Goal: Task Accomplishment & Management: Use online tool/utility

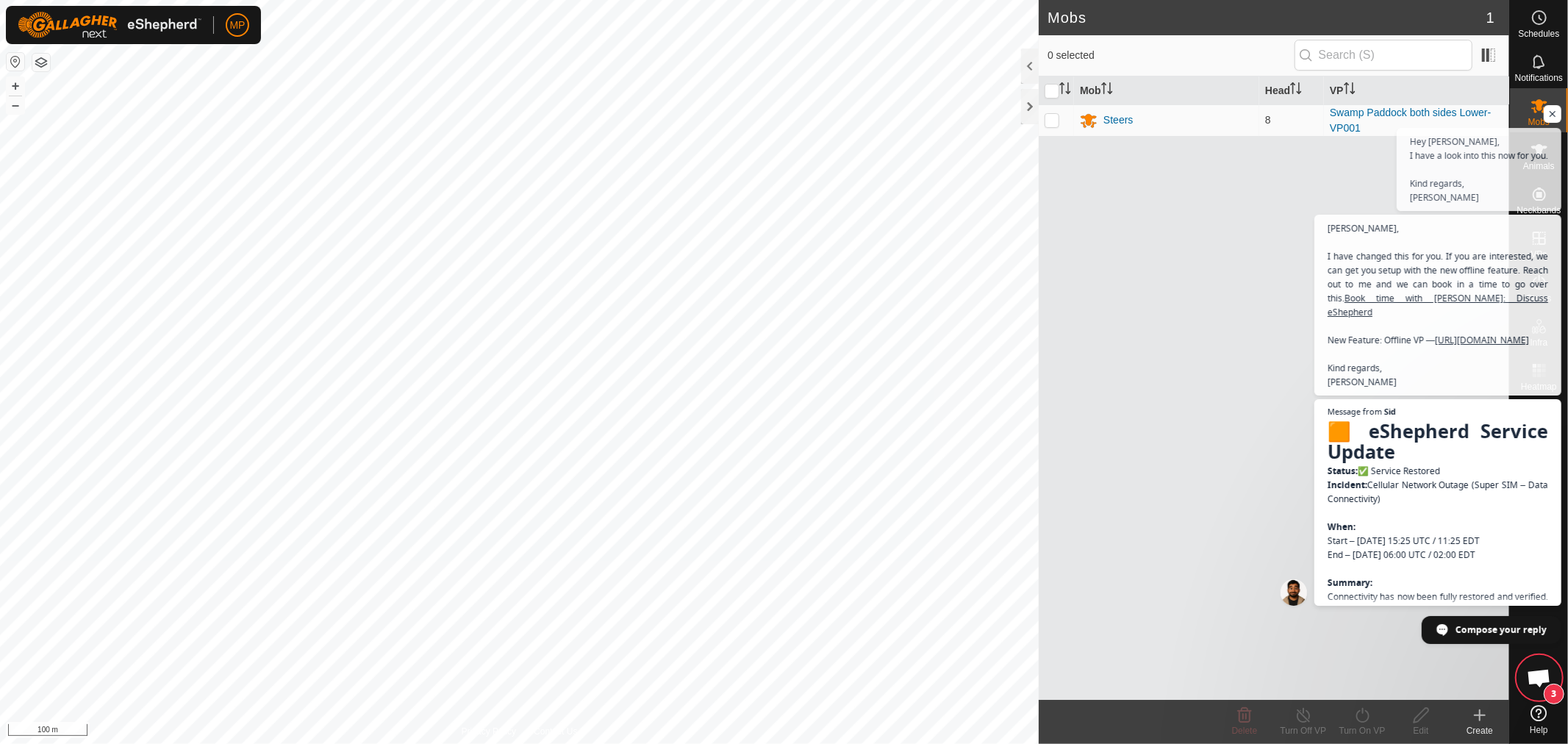
scroll to position [4515, 0]
click at [1549, 112] on span "Open chat" at bounding box center [1553, 114] width 18 height 18
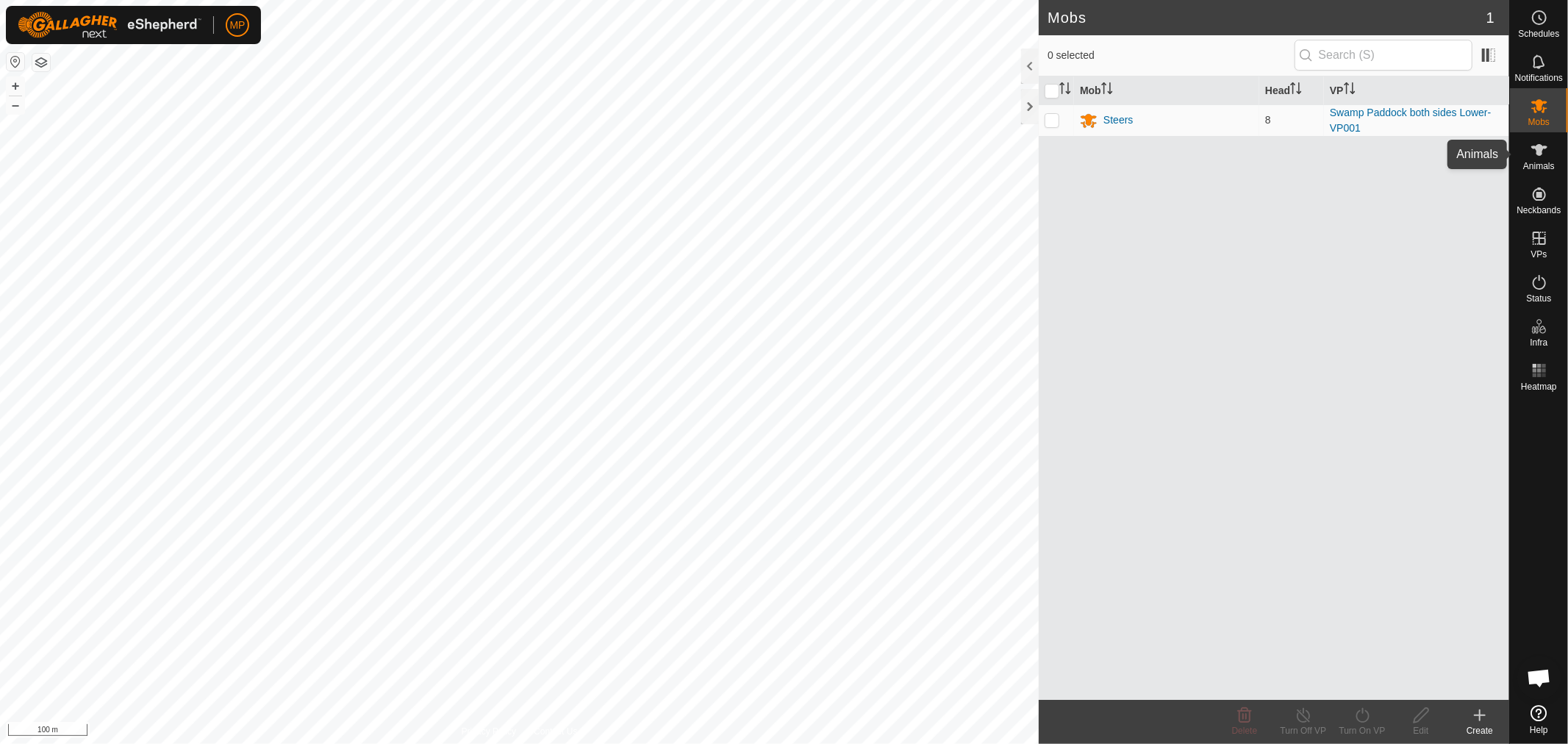
click at [1527, 155] on es-animals-svg-icon at bounding box center [1539, 150] width 27 height 23
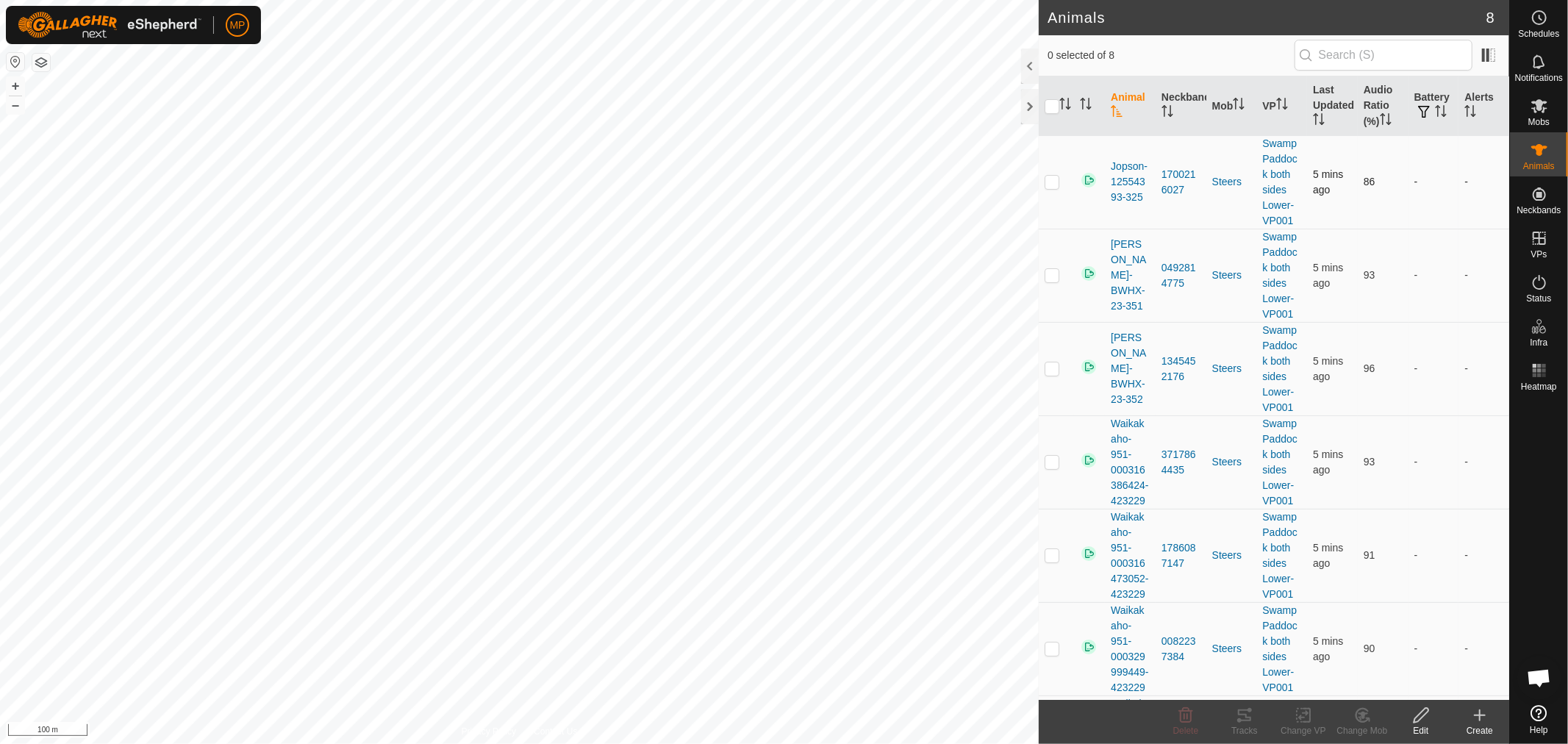
click at [1046, 182] on p-checkbox at bounding box center [1052, 181] width 15 height 12
click at [1239, 724] on div "Tracks" at bounding box center [1245, 730] width 59 height 13
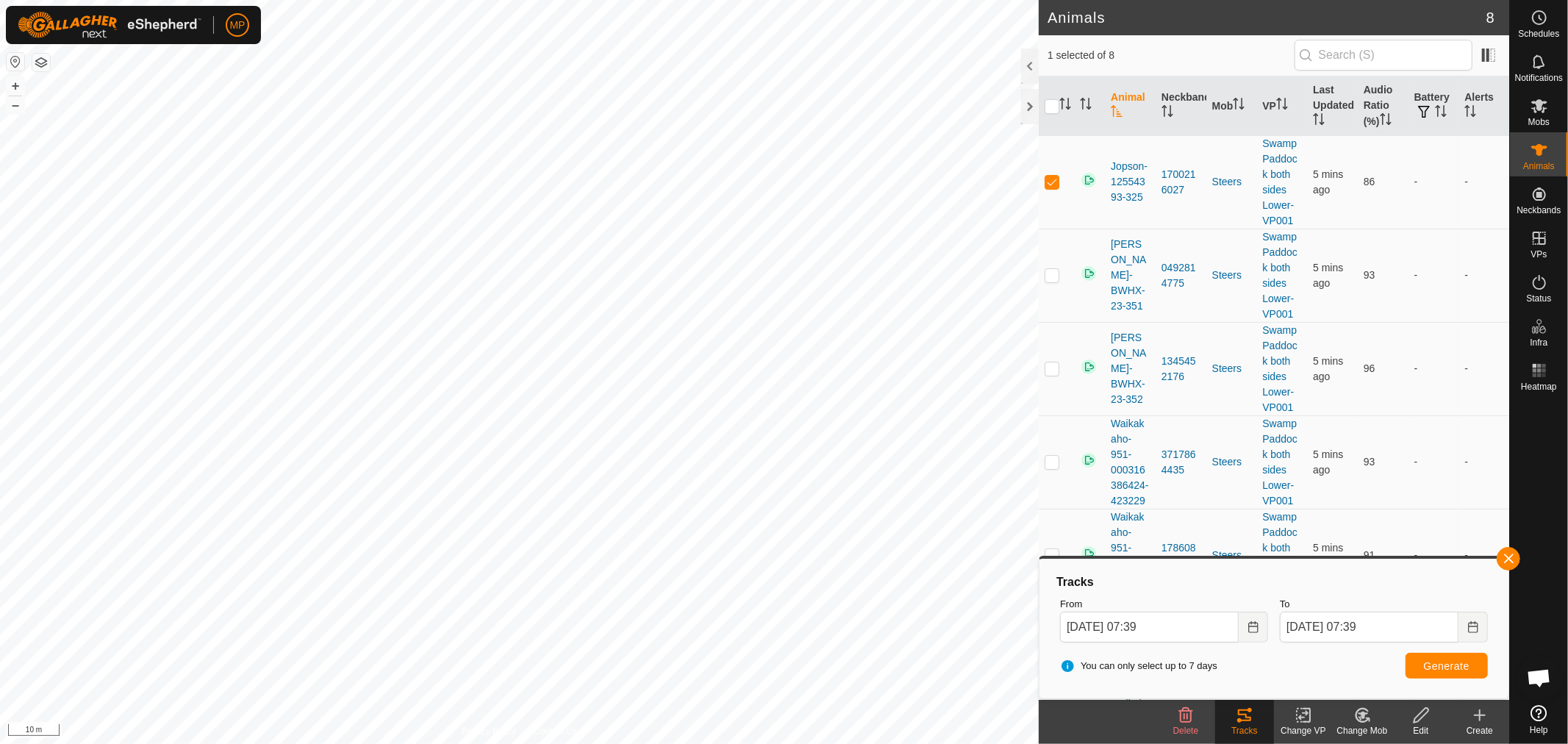
click at [755, 743] on html "MP Schedules Notifications Mobs Animals Neckbands VPs Status Infra Heatmap Help…" at bounding box center [784, 372] width 1568 height 744
click at [911, 743] on html "MP Schedules Notifications Mobs Animals Neckbands VPs Status Infra Heatmap Help…" at bounding box center [784, 372] width 1568 height 744
click at [1505, 555] on button "button" at bounding box center [1508, 558] width 23 height 23
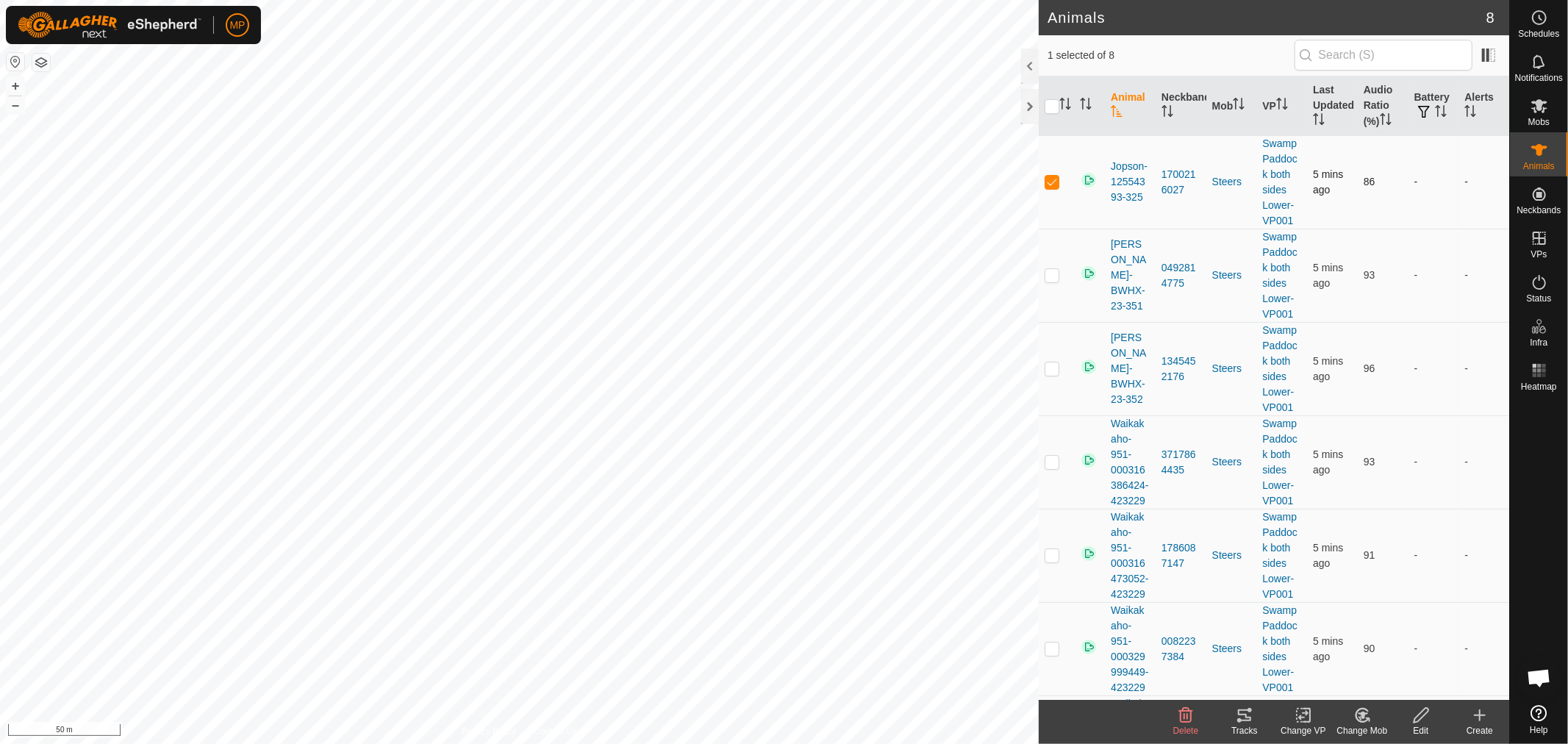
click at [1048, 182] on p-checkbox at bounding box center [1052, 181] width 15 height 12
checkbox input "false"
click at [1537, 100] on icon at bounding box center [1539, 105] width 18 height 18
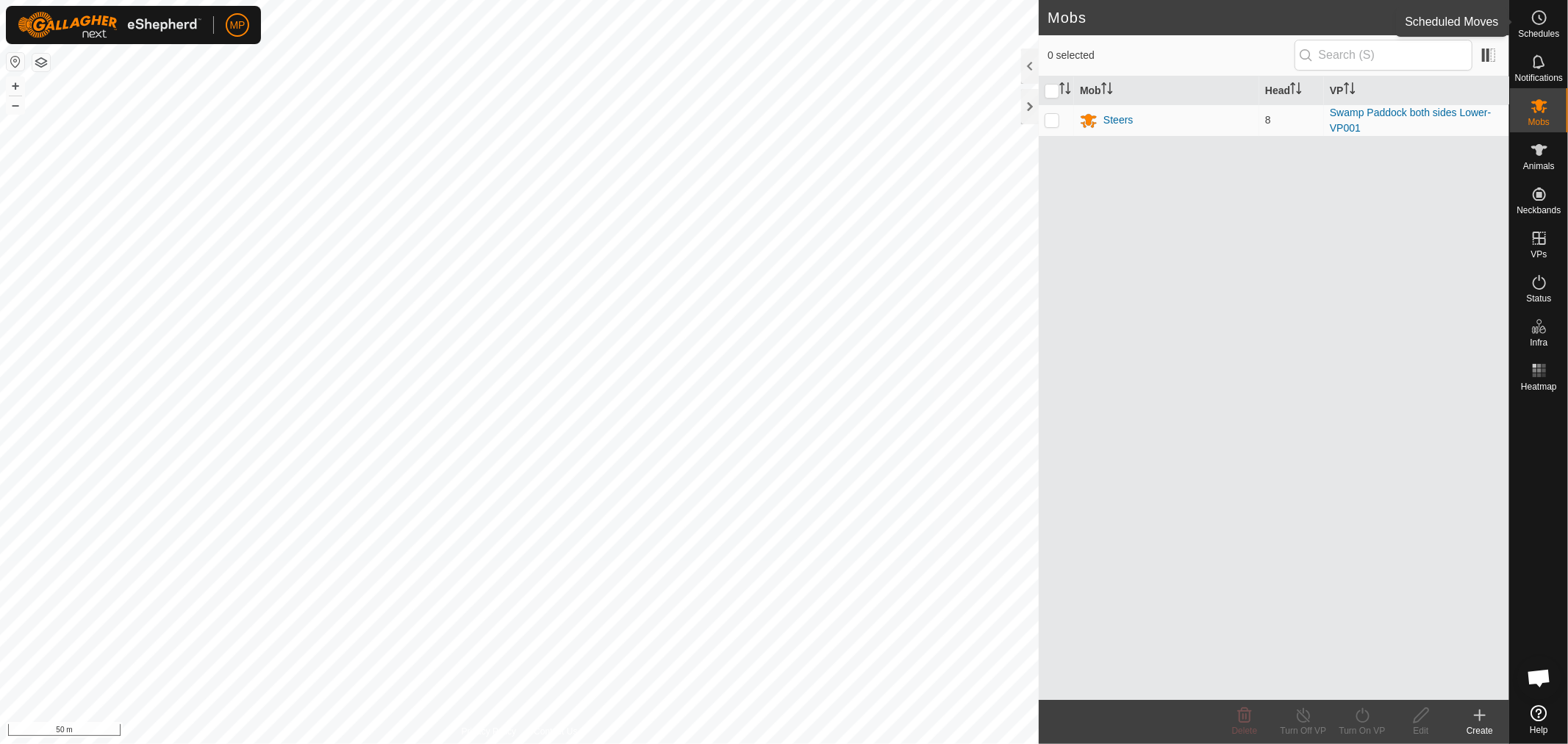
click at [1544, 16] on icon at bounding box center [1539, 18] width 18 height 18
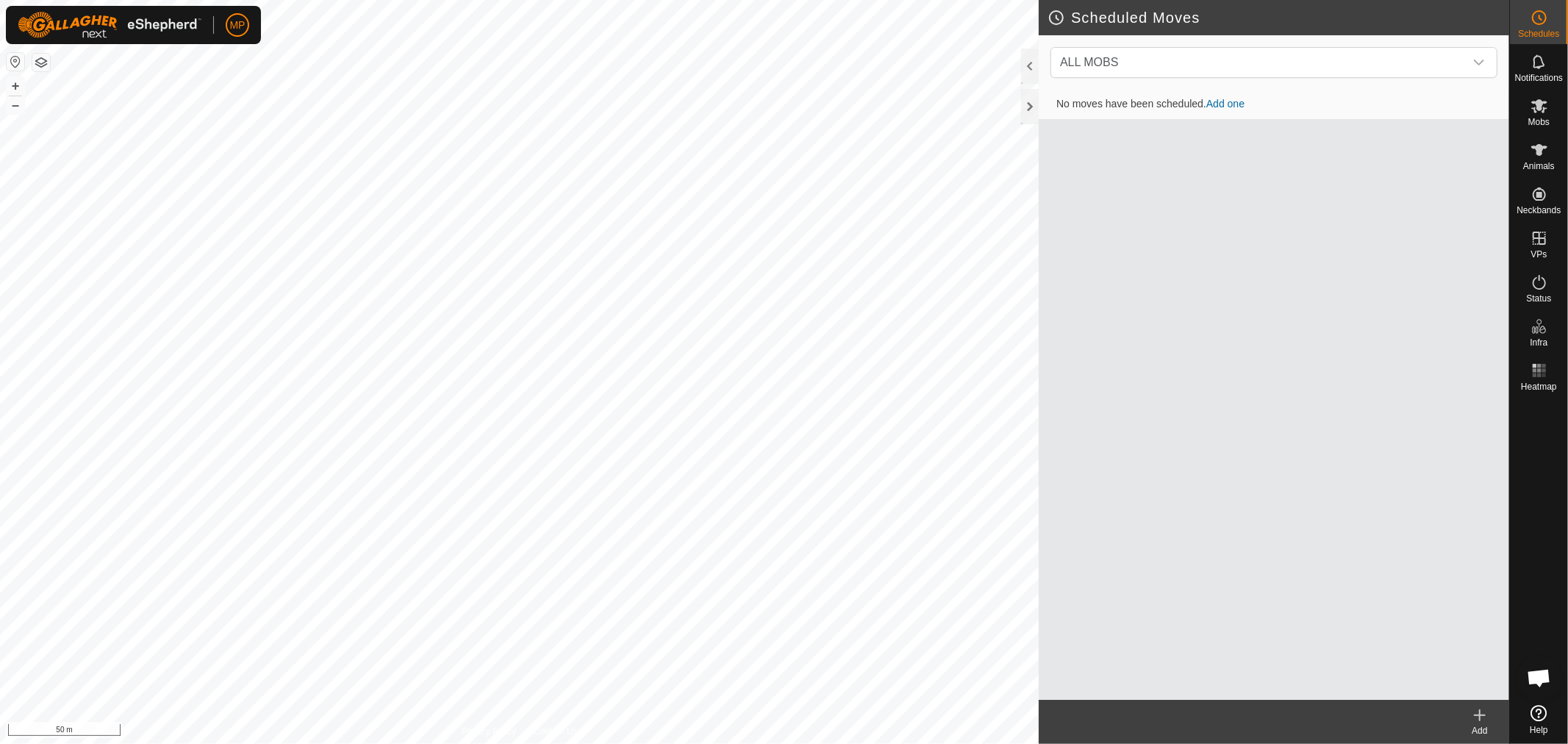
click at [1229, 105] on link "Add one" at bounding box center [1224, 103] width 38 height 12
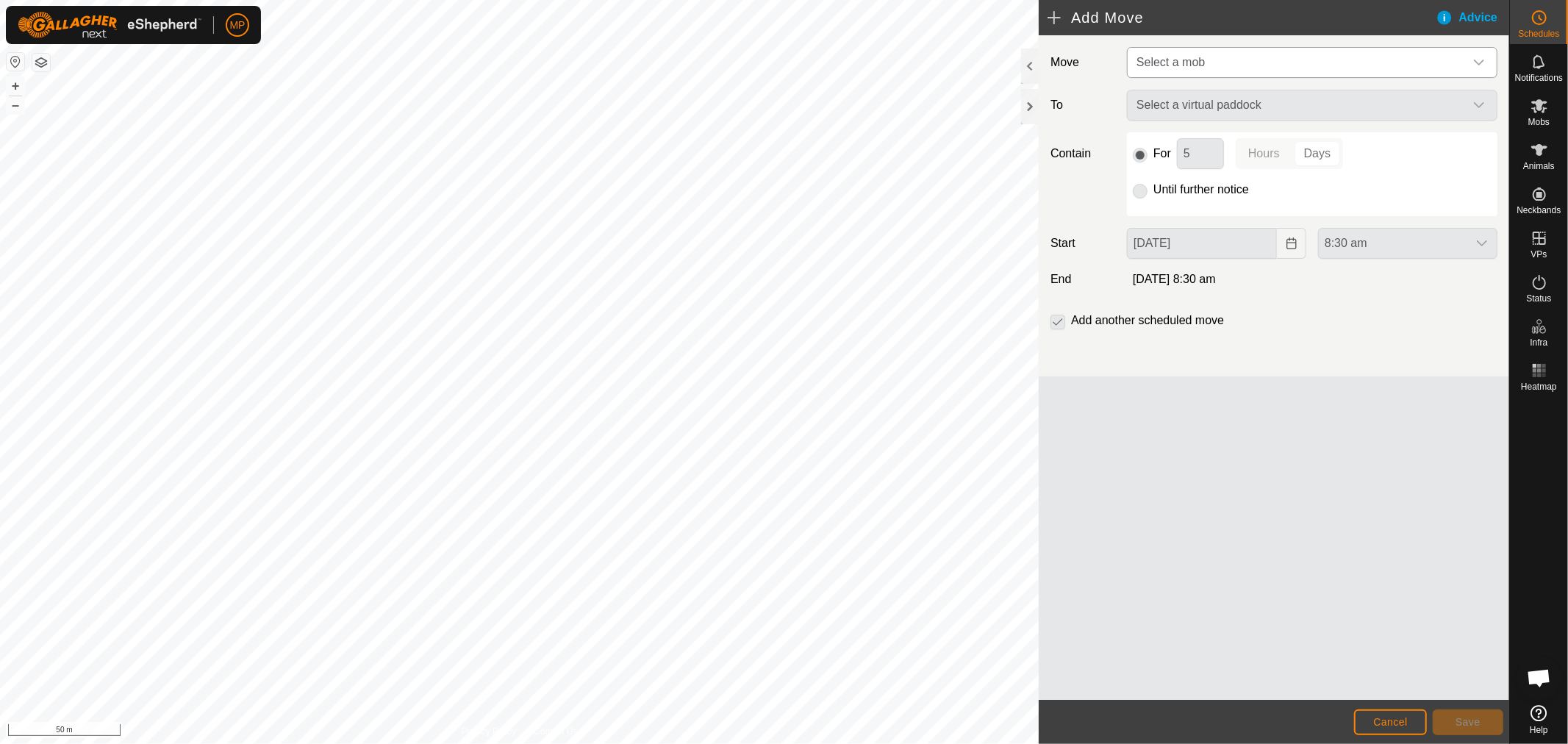
click at [1480, 53] on div "dropdown trigger" at bounding box center [1479, 63] width 30 height 30
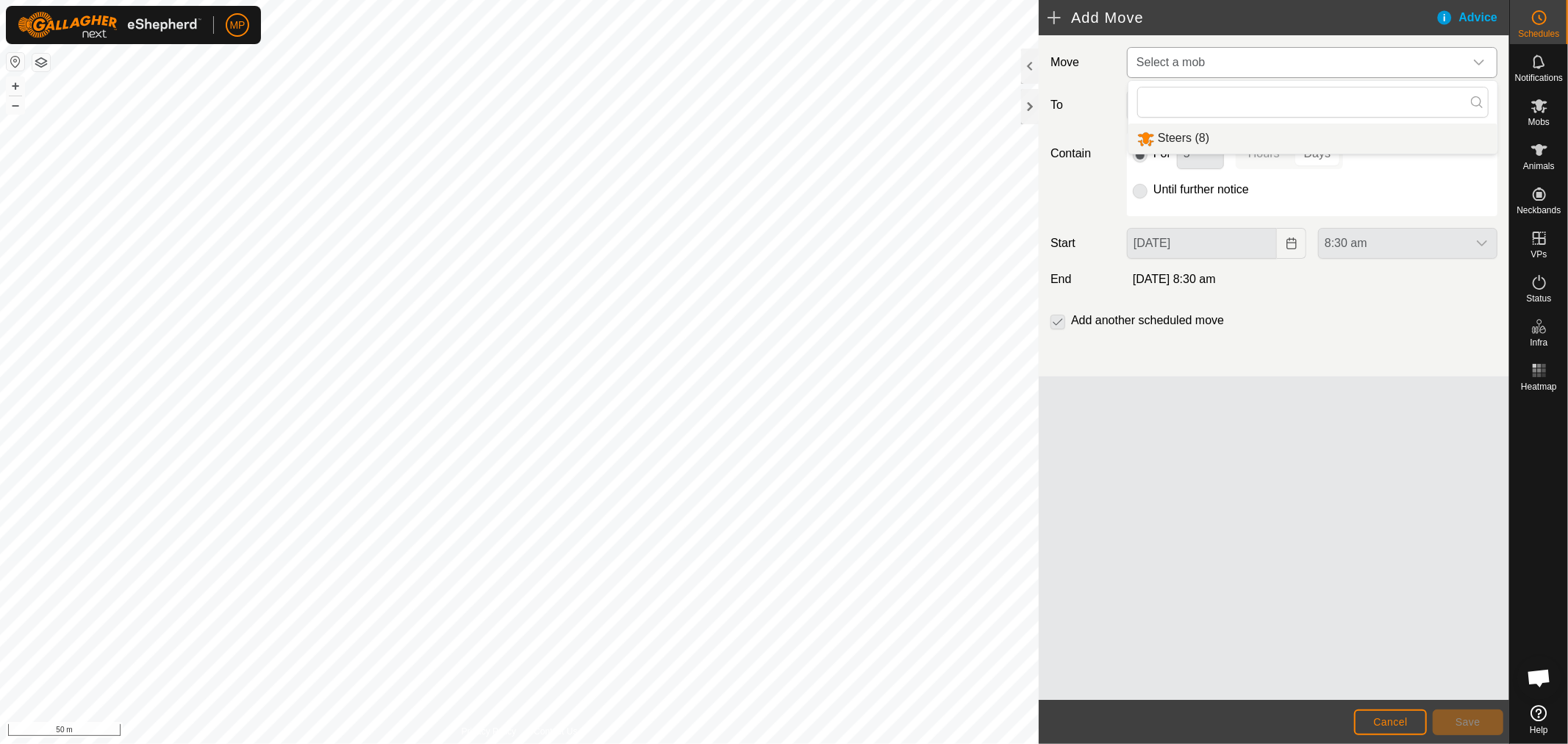
click at [1302, 140] on li "Steers (8)" at bounding box center [1313, 138] width 369 height 30
click at [1476, 99] on div "dropdown trigger" at bounding box center [1479, 106] width 30 height 30
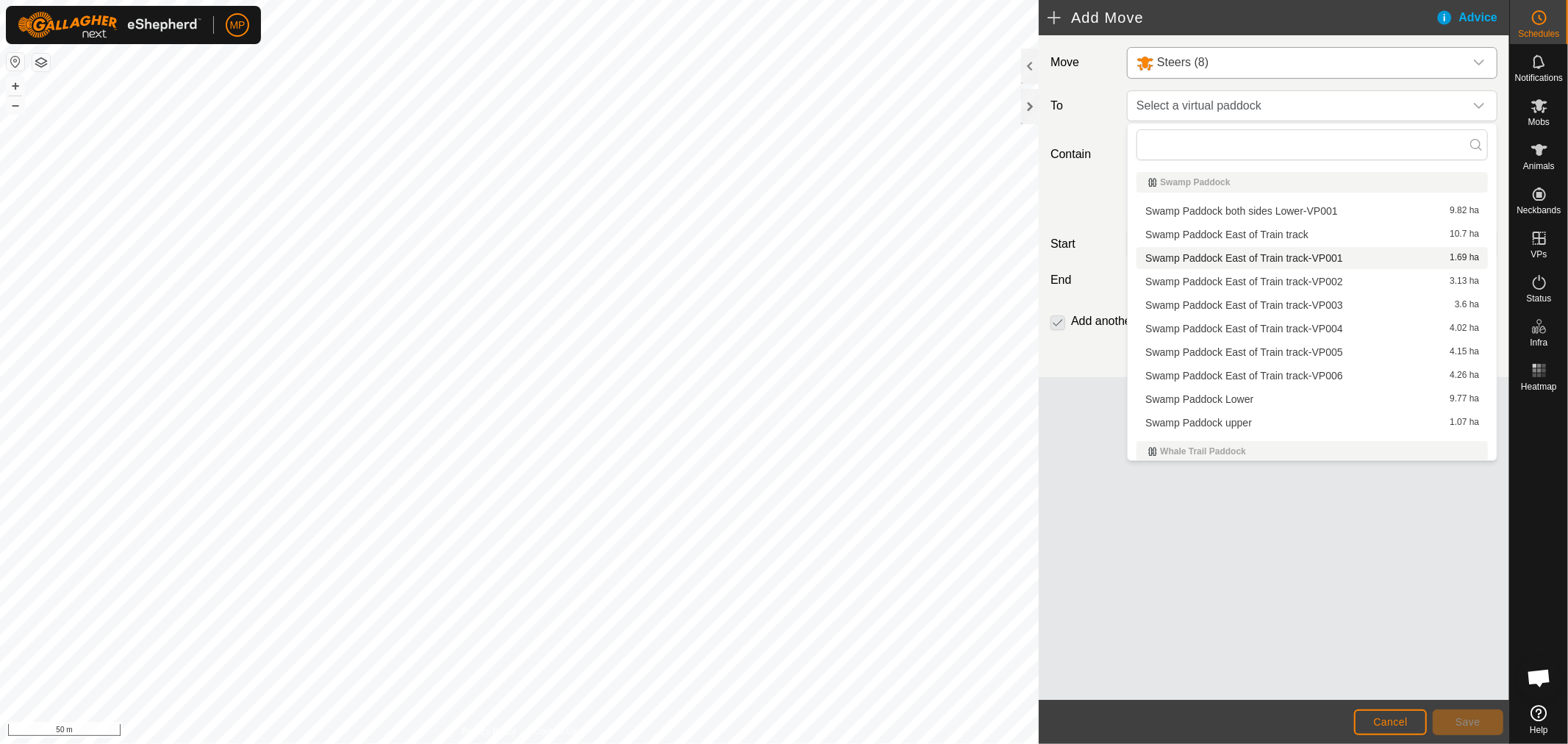
click at [1272, 259] on li "Swamp Paddock East of Train track-VP001 1.69 ha" at bounding box center [1312, 258] width 352 height 22
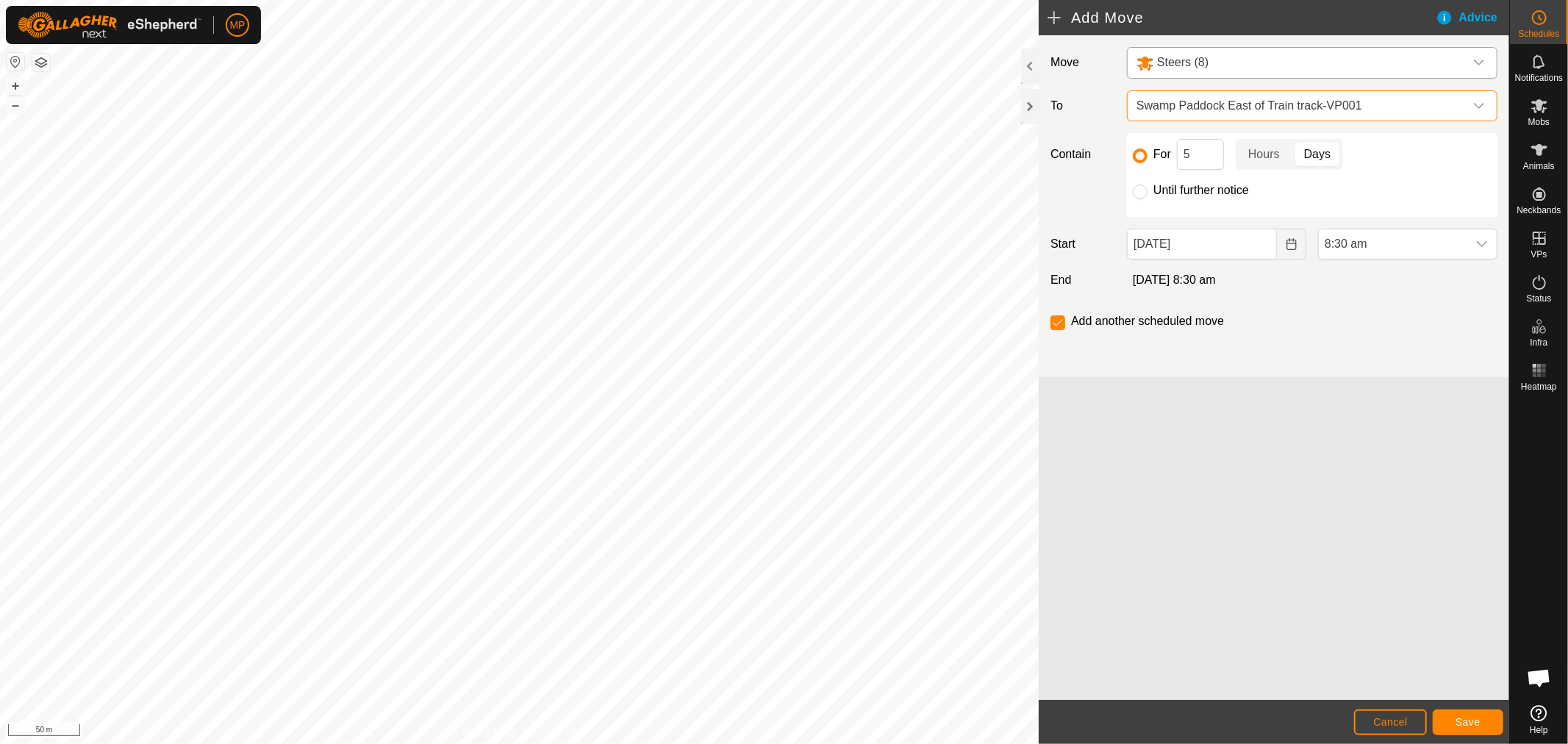
click at [1480, 106] on icon "dropdown trigger" at bounding box center [1478, 105] width 10 height 6
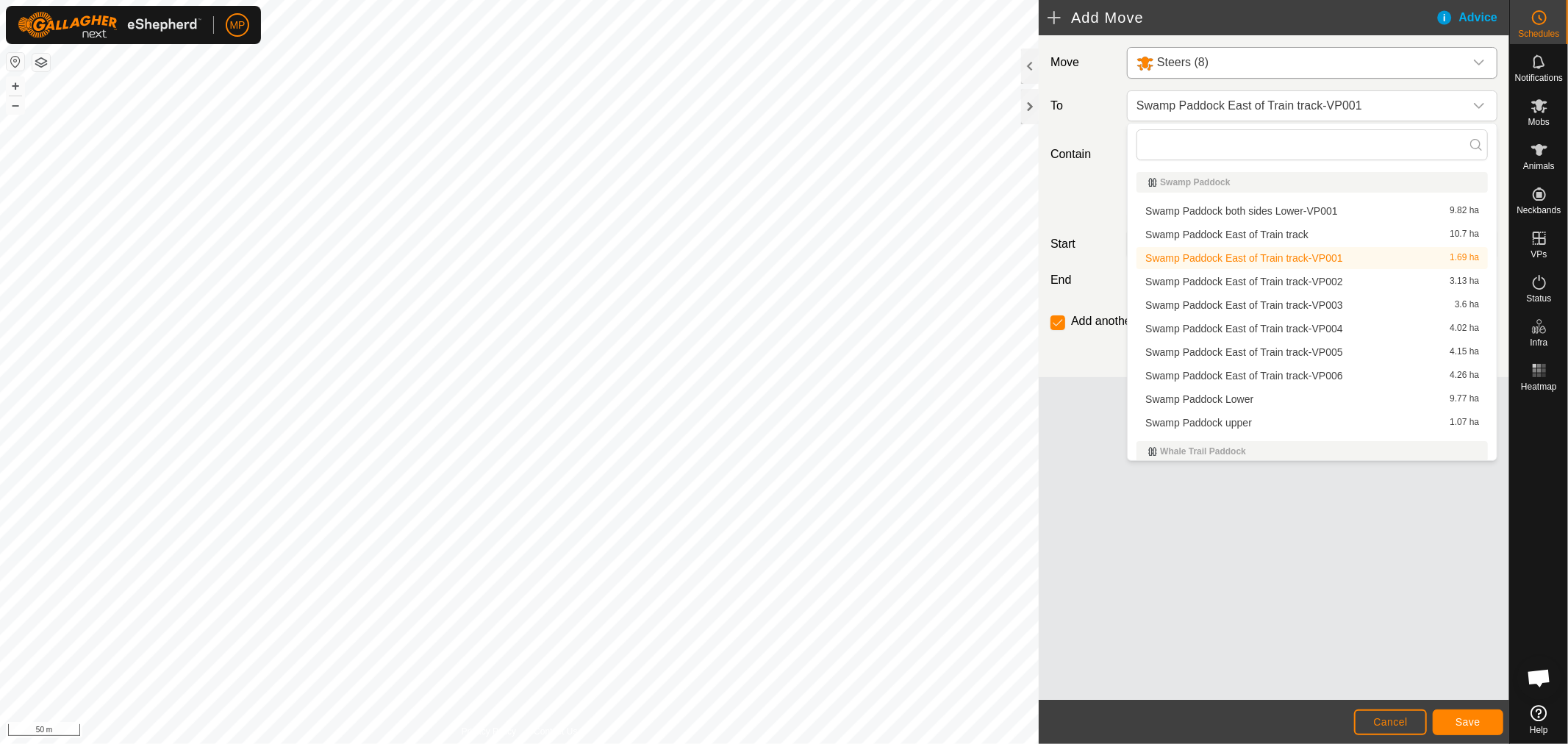
click at [1256, 282] on li "Swamp Paddock East of Train track-VP002 3.13 ha" at bounding box center [1312, 282] width 352 height 22
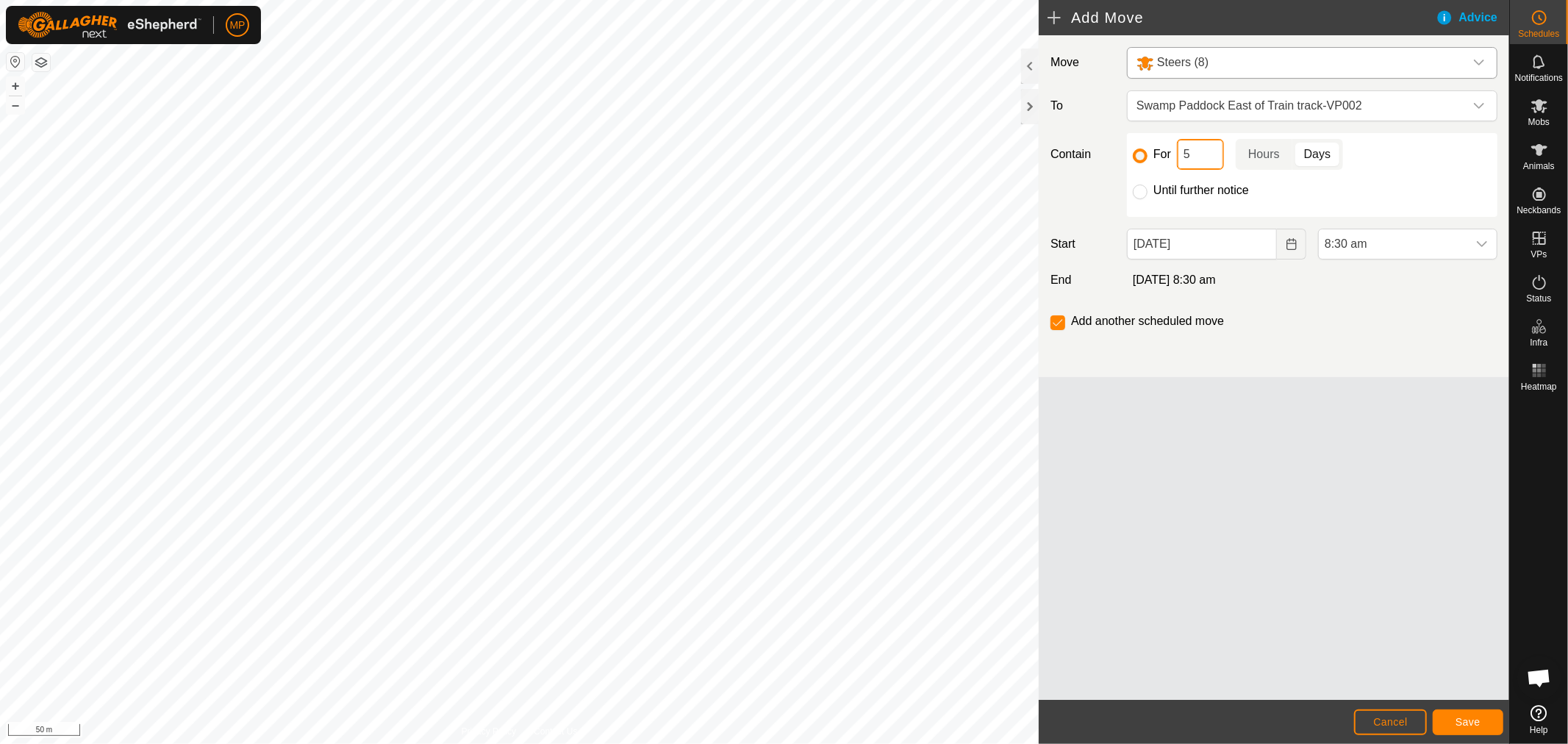
click at [1194, 156] on input "5" at bounding box center [1200, 153] width 47 height 30
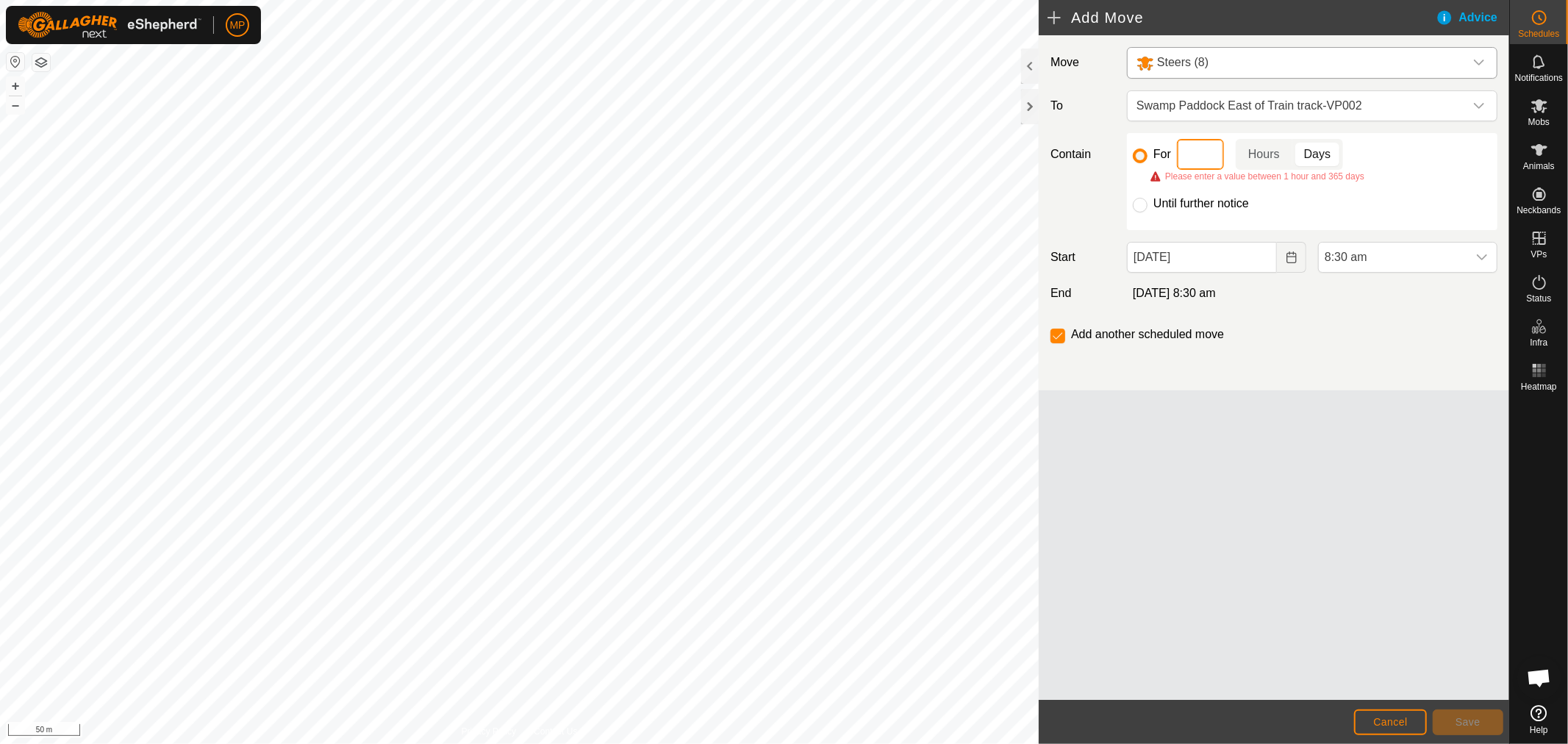
type input "1"
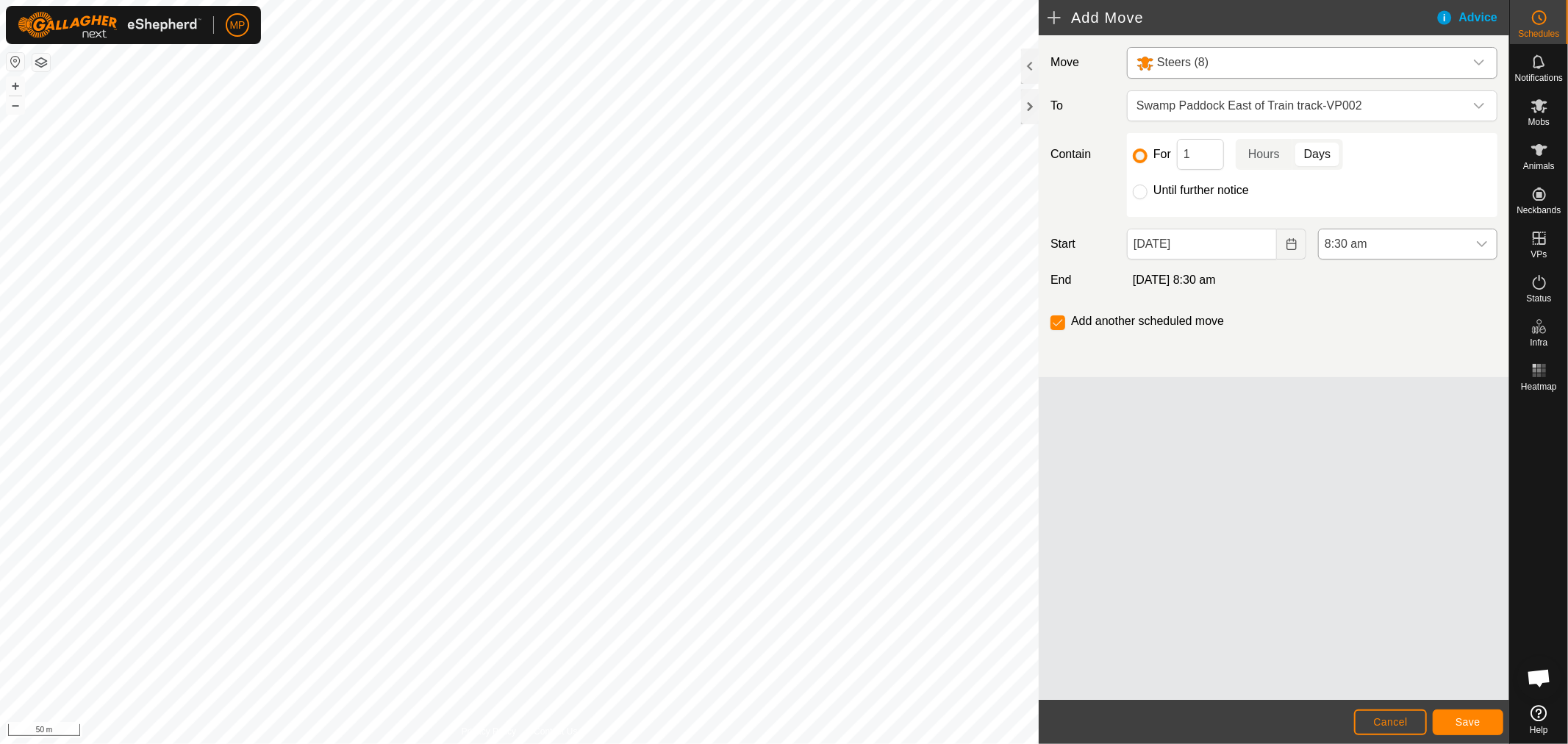
click at [1480, 243] on icon "dropdown trigger" at bounding box center [1482, 244] width 12 height 12
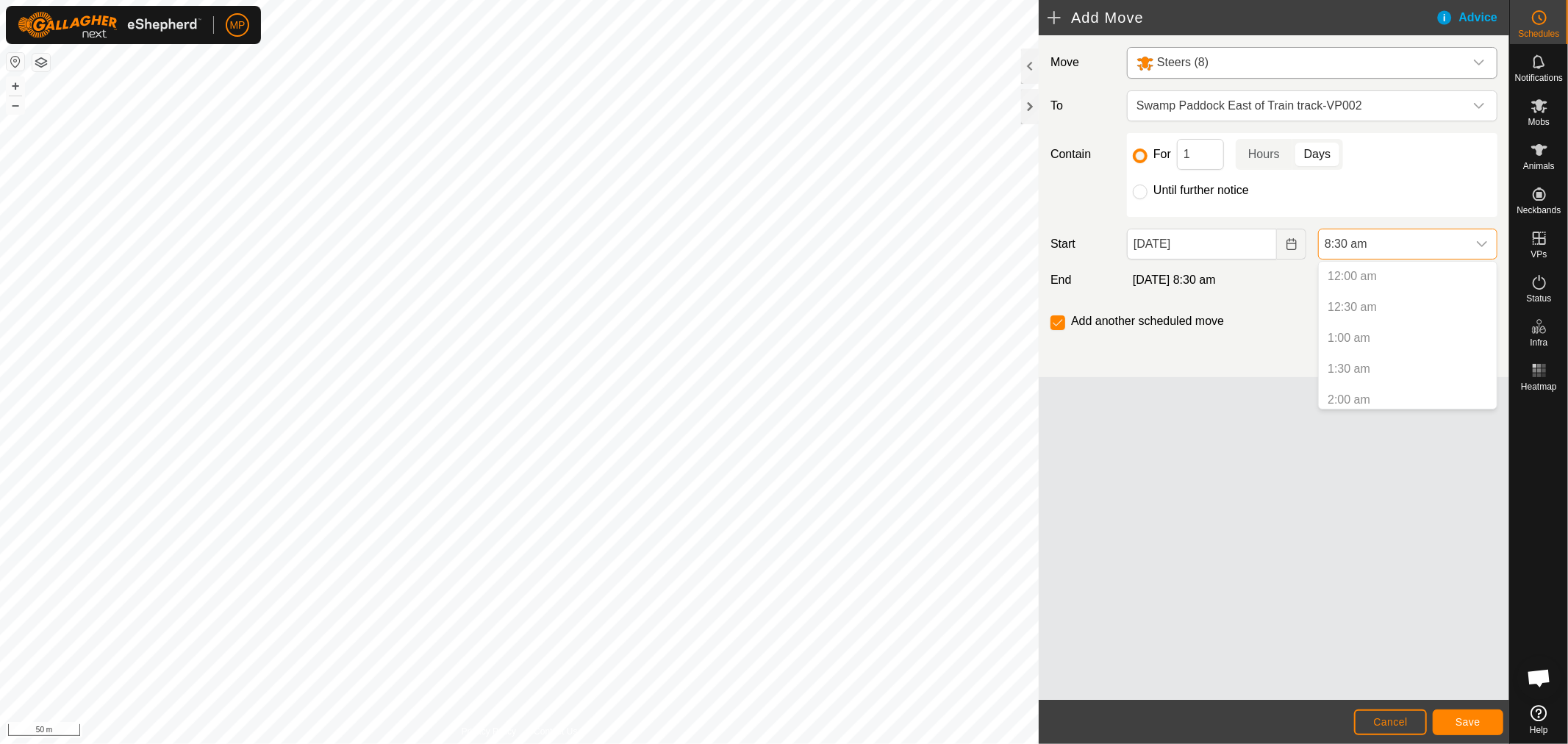
scroll to position [406, 0]
click at [1377, 366] on p-selectitem "8:00 am" at bounding box center [1407, 364] width 178 height 30
click at [1357, 365] on p-selectitem "8:00 am" at bounding box center [1407, 364] width 178 height 30
click at [1356, 362] on p-selectitem "8:00 am" at bounding box center [1407, 364] width 178 height 30
click at [1465, 723] on span "Save" at bounding box center [1467, 721] width 25 height 12
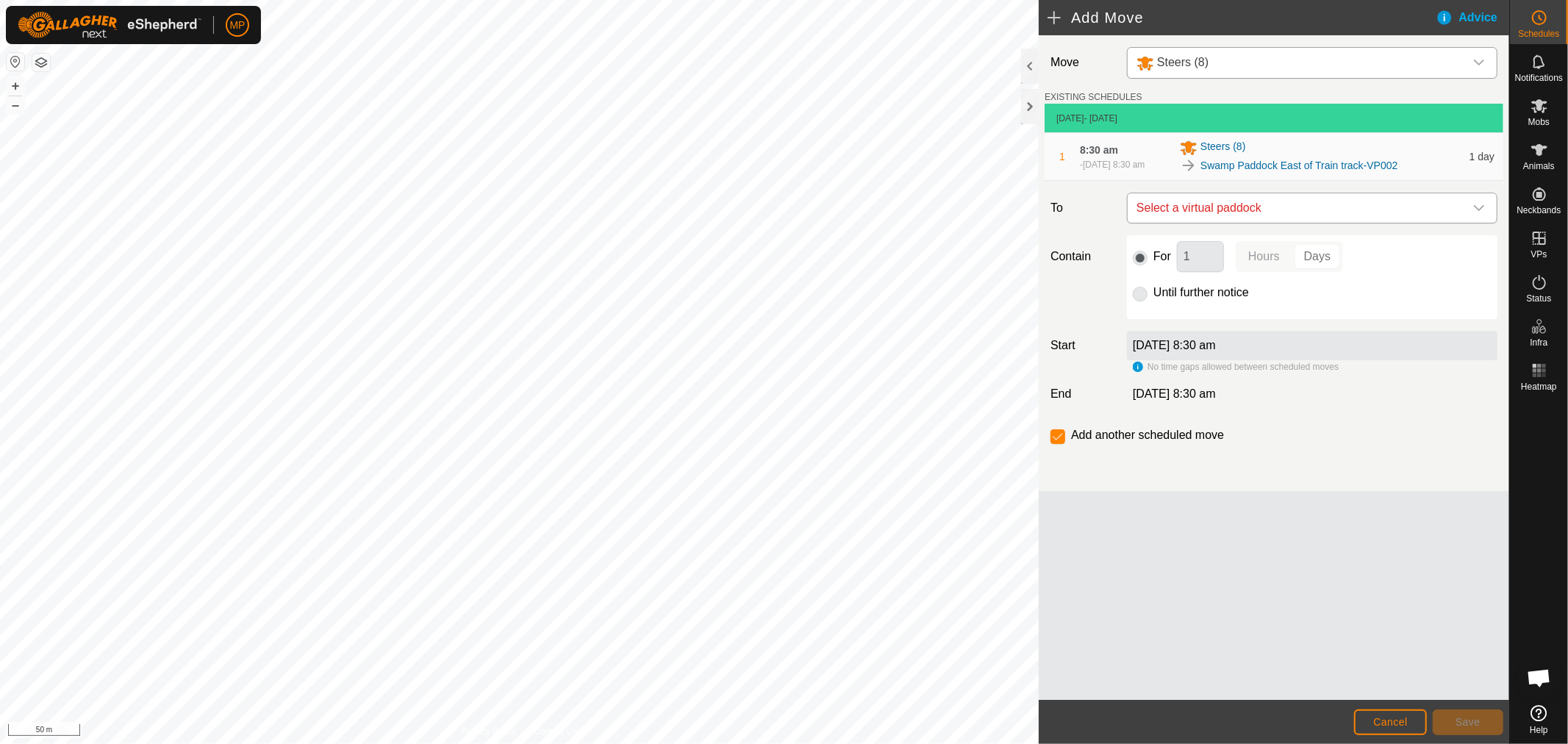
click at [1481, 206] on icon "dropdown trigger" at bounding box center [1478, 208] width 12 height 12
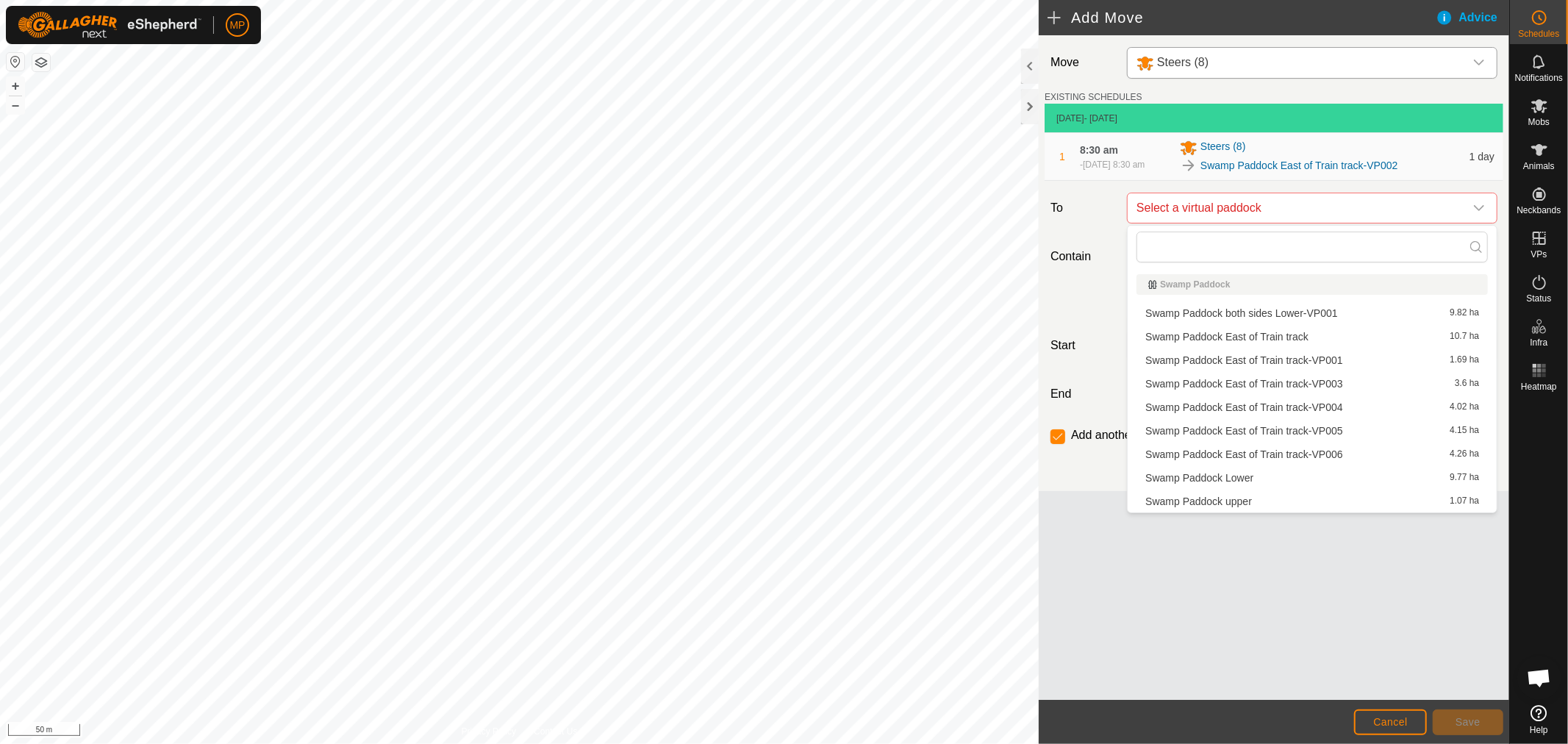
click at [1314, 378] on li "Swamp Paddock East of Train track-VP003 3.6 ha" at bounding box center [1312, 384] width 352 height 22
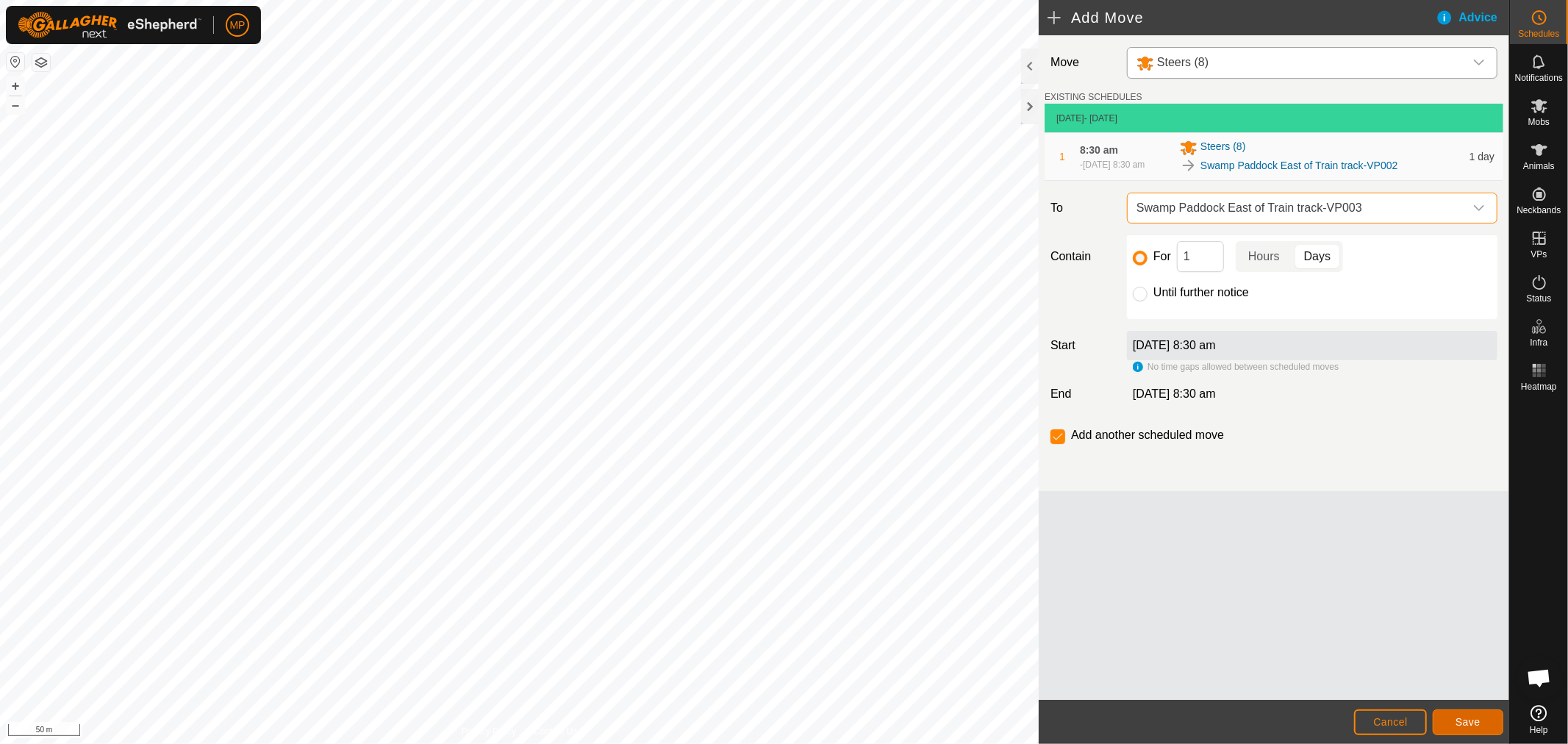
click at [1462, 715] on button "Save" at bounding box center [1468, 722] width 70 height 26
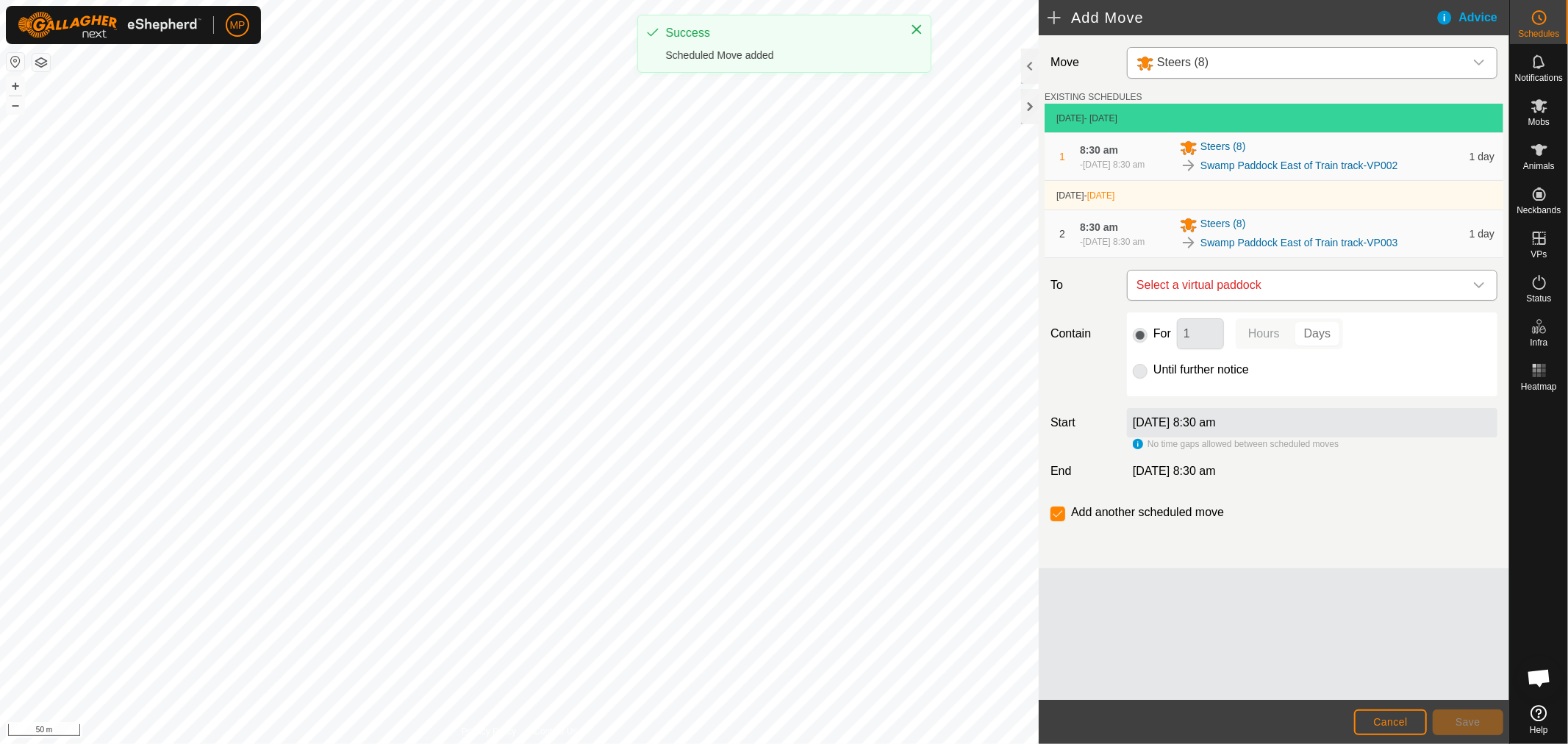
click at [1473, 280] on icon "dropdown trigger" at bounding box center [1478, 285] width 12 height 12
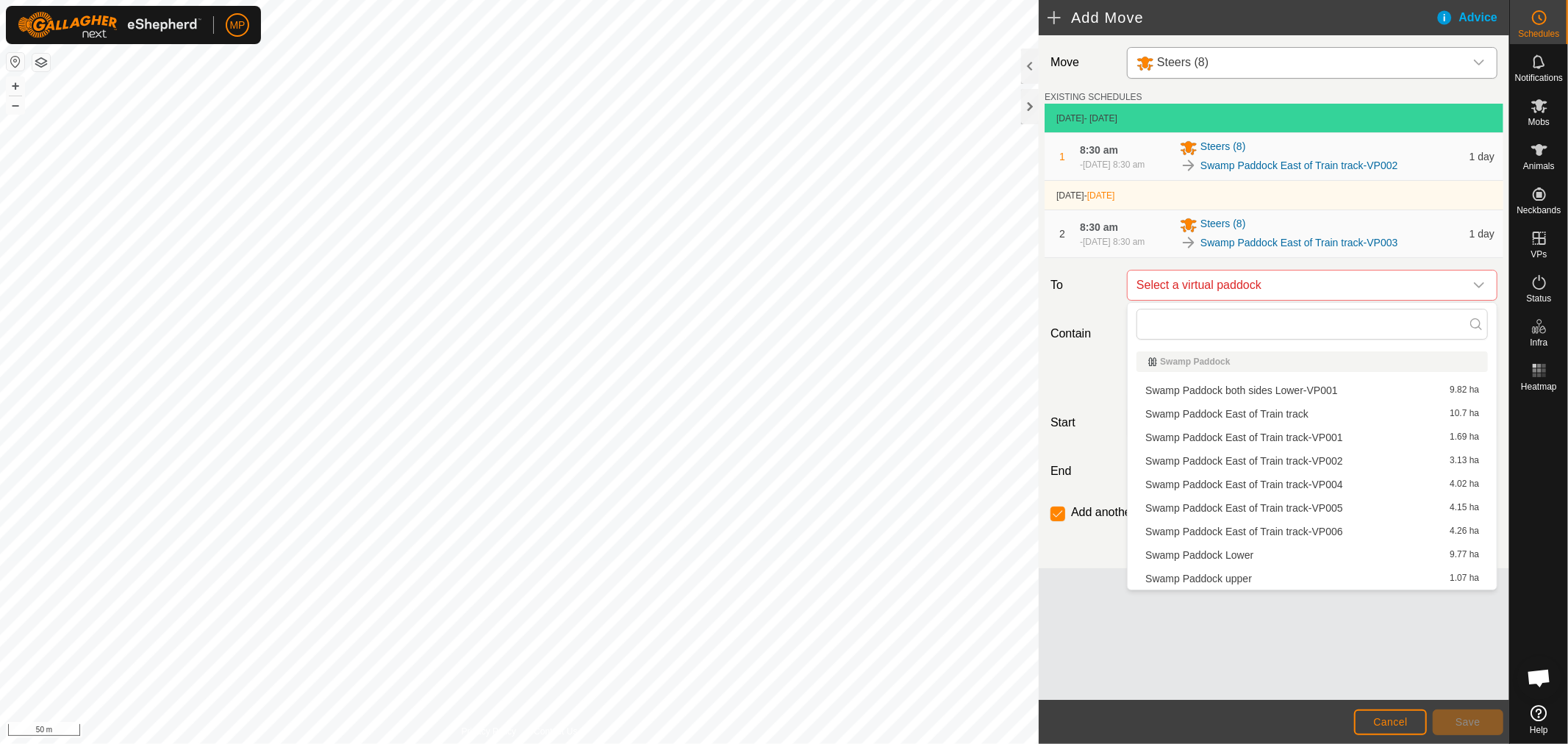
click at [1321, 481] on li "Swamp Paddock East of Train track-VP004 4.02 ha" at bounding box center [1312, 485] width 352 height 22
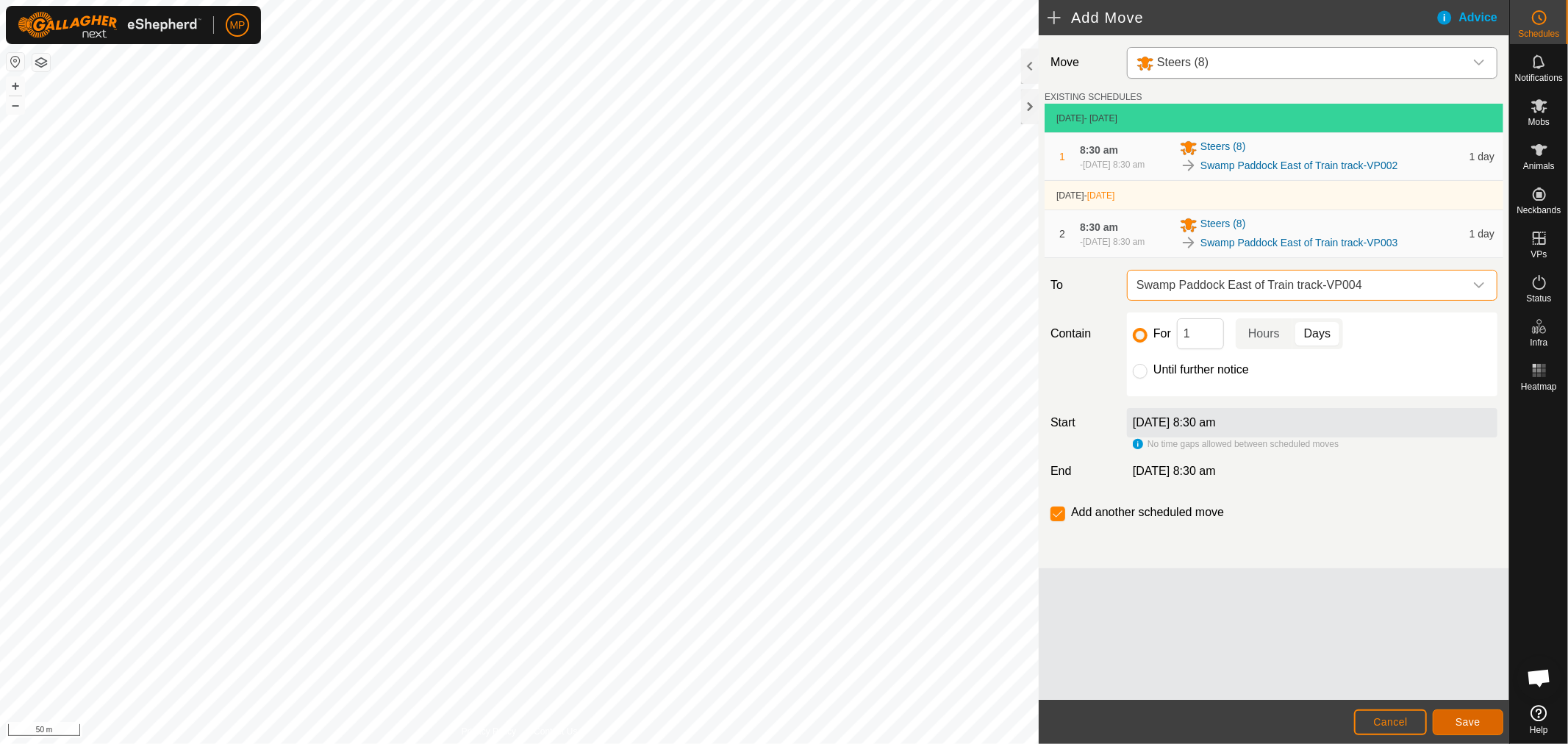
click at [1475, 725] on span "Save" at bounding box center [1467, 721] width 25 height 12
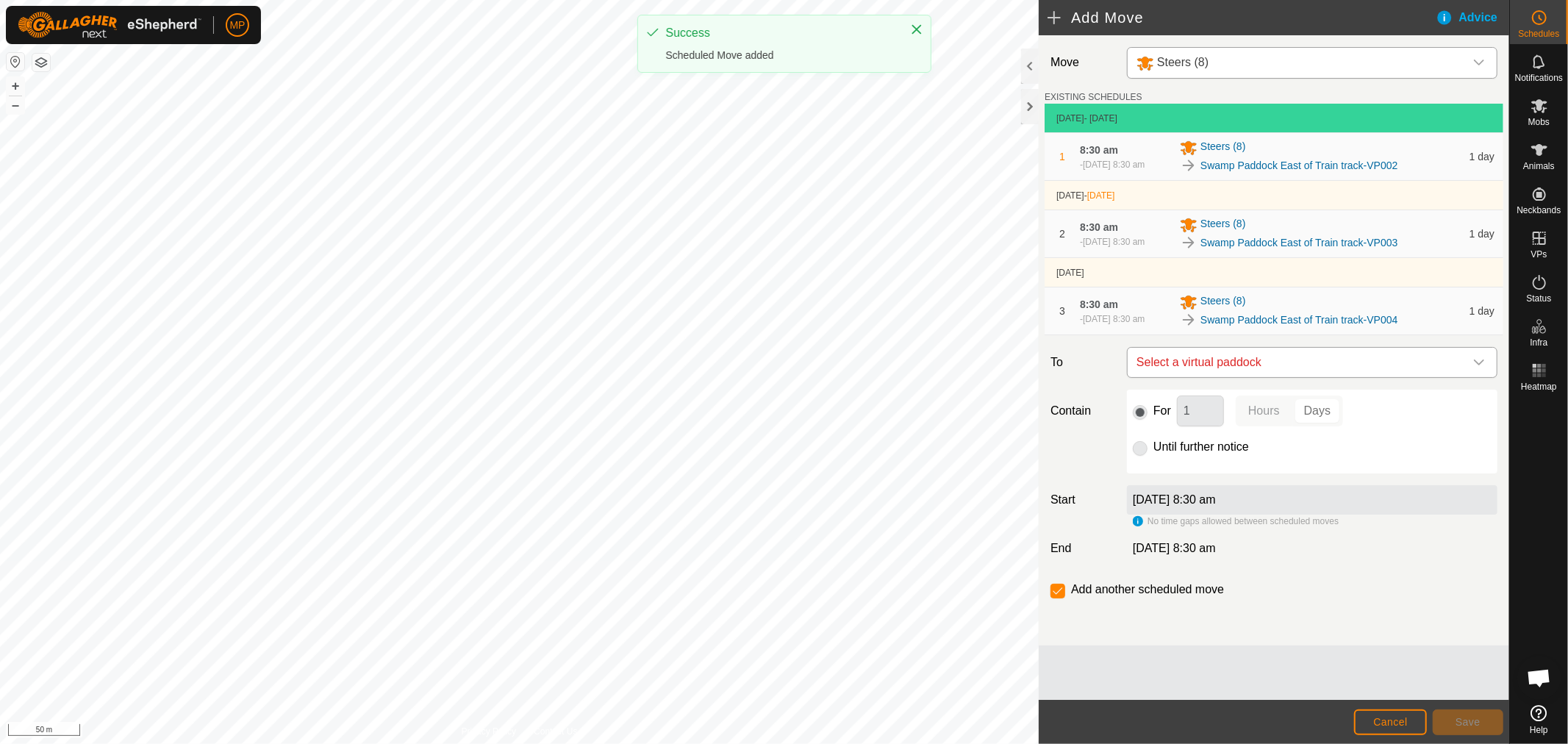
click at [1480, 363] on icon "dropdown trigger" at bounding box center [1478, 362] width 10 height 6
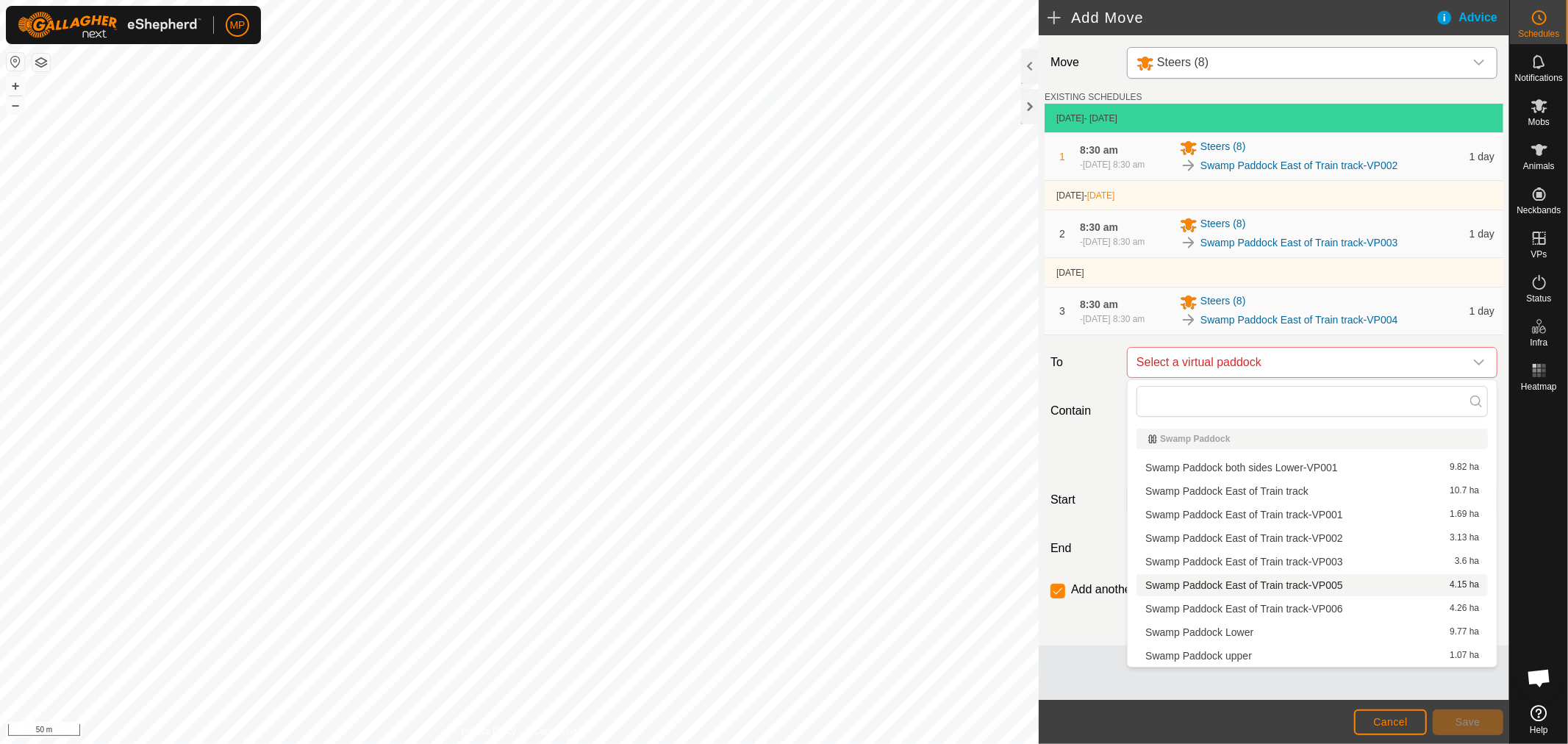
click at [1346, 579] on li "Swamp Paddock East of Train track-VP005 4.15 ha" at bounding box center [1312, 585] width 352 height 22
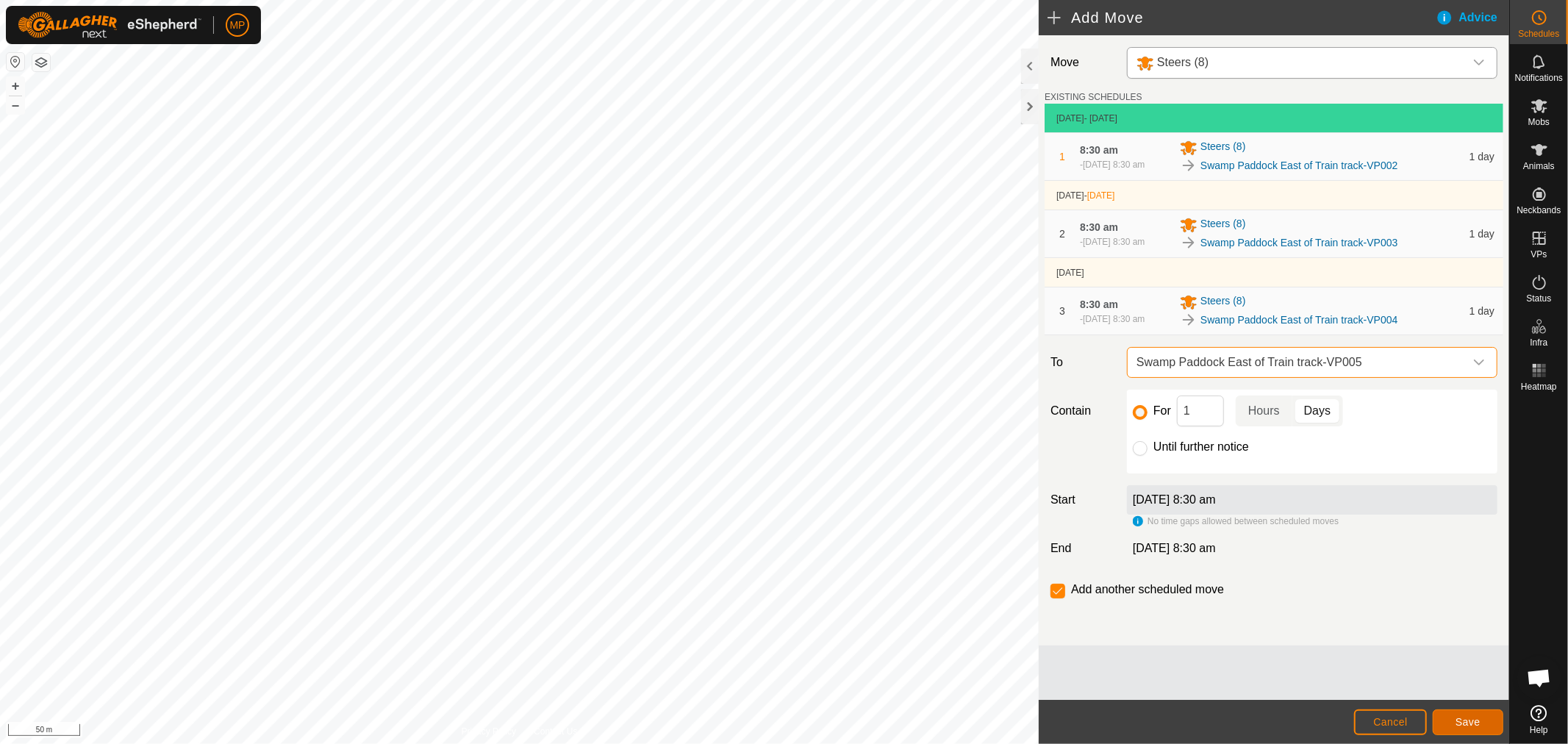
click at [1477, 724] on span "Save" at bounding box center [1467, 721] width 25 height 12
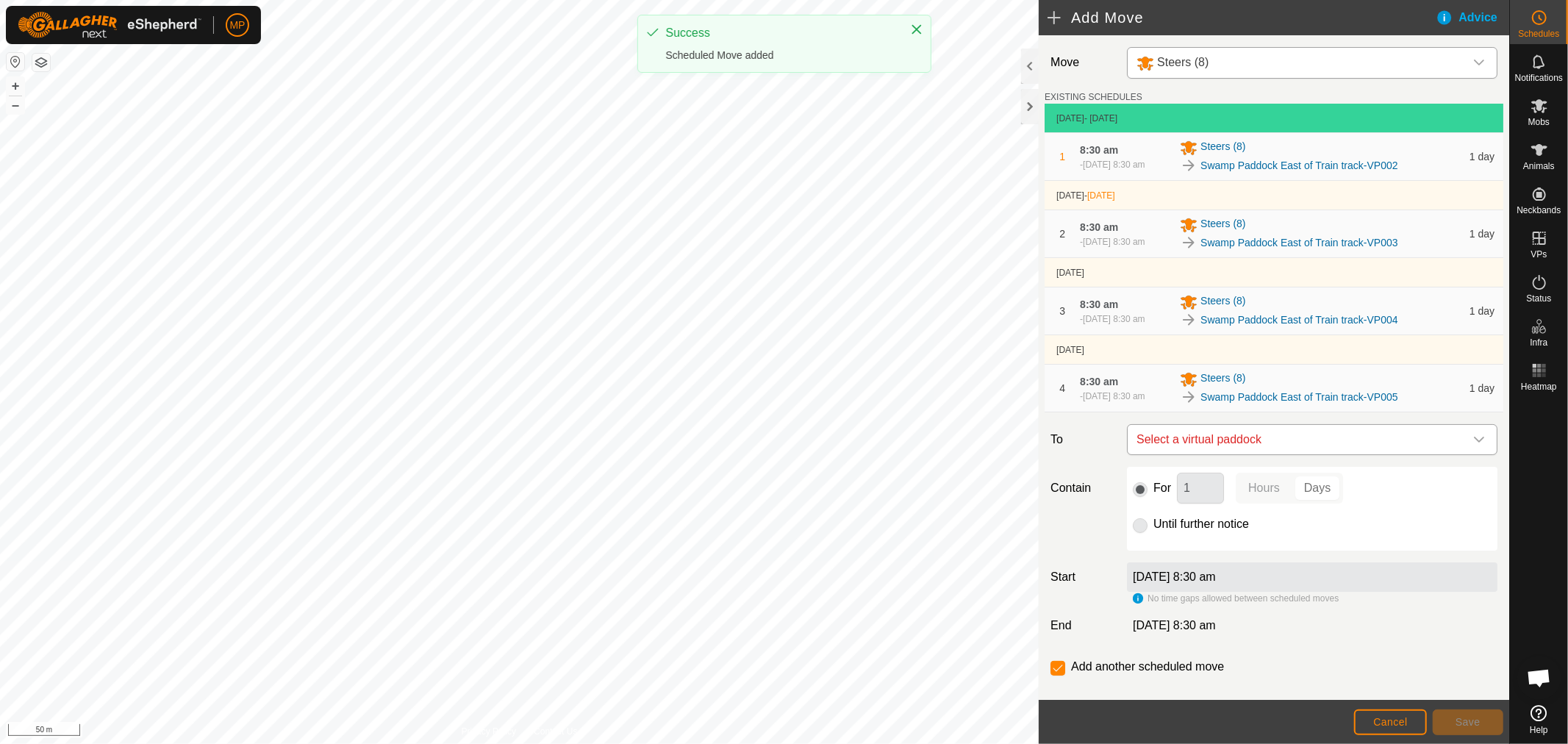
click at [1465, 445] on div "dropdown trigger" at bounding box center [1479, 439] width 30 height 30
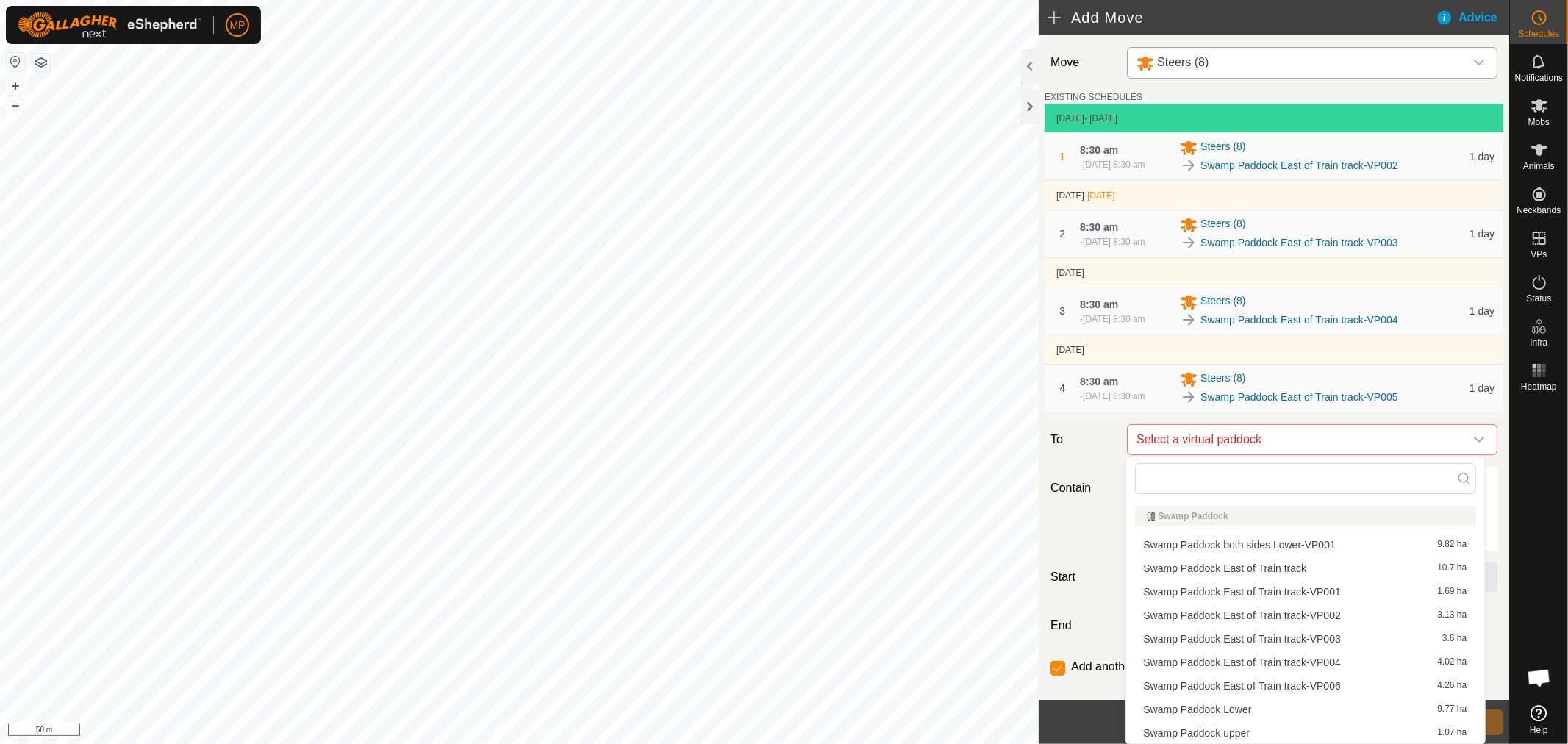
click at [1317, 682] on li "Swamp Paddock East of Train track-VP006 4.26 ha" at bounding box center [1305, 686] width 341 height 22
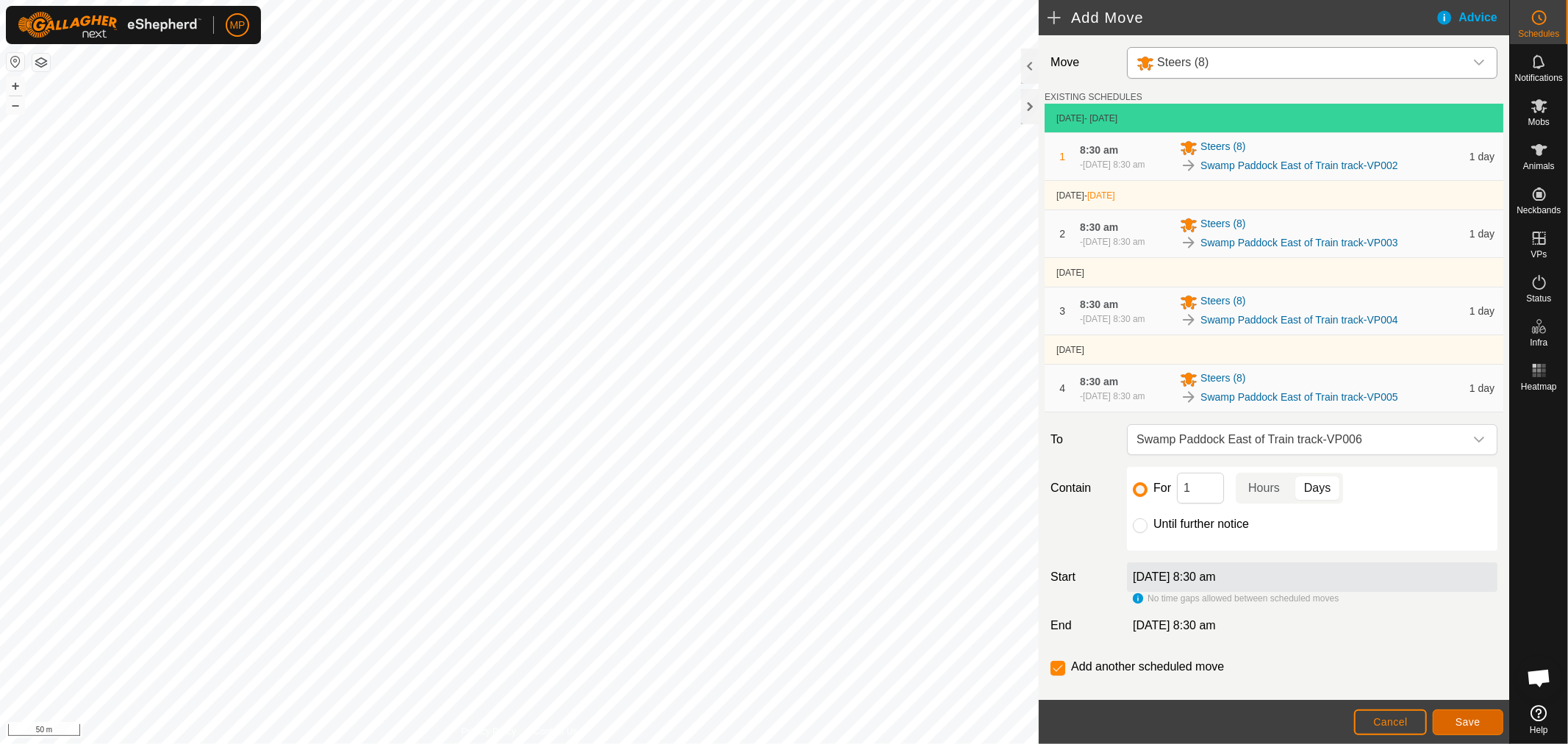
click at [1459, 723] on span "Save" at bounding box center [1467, 721] width 25 height 12
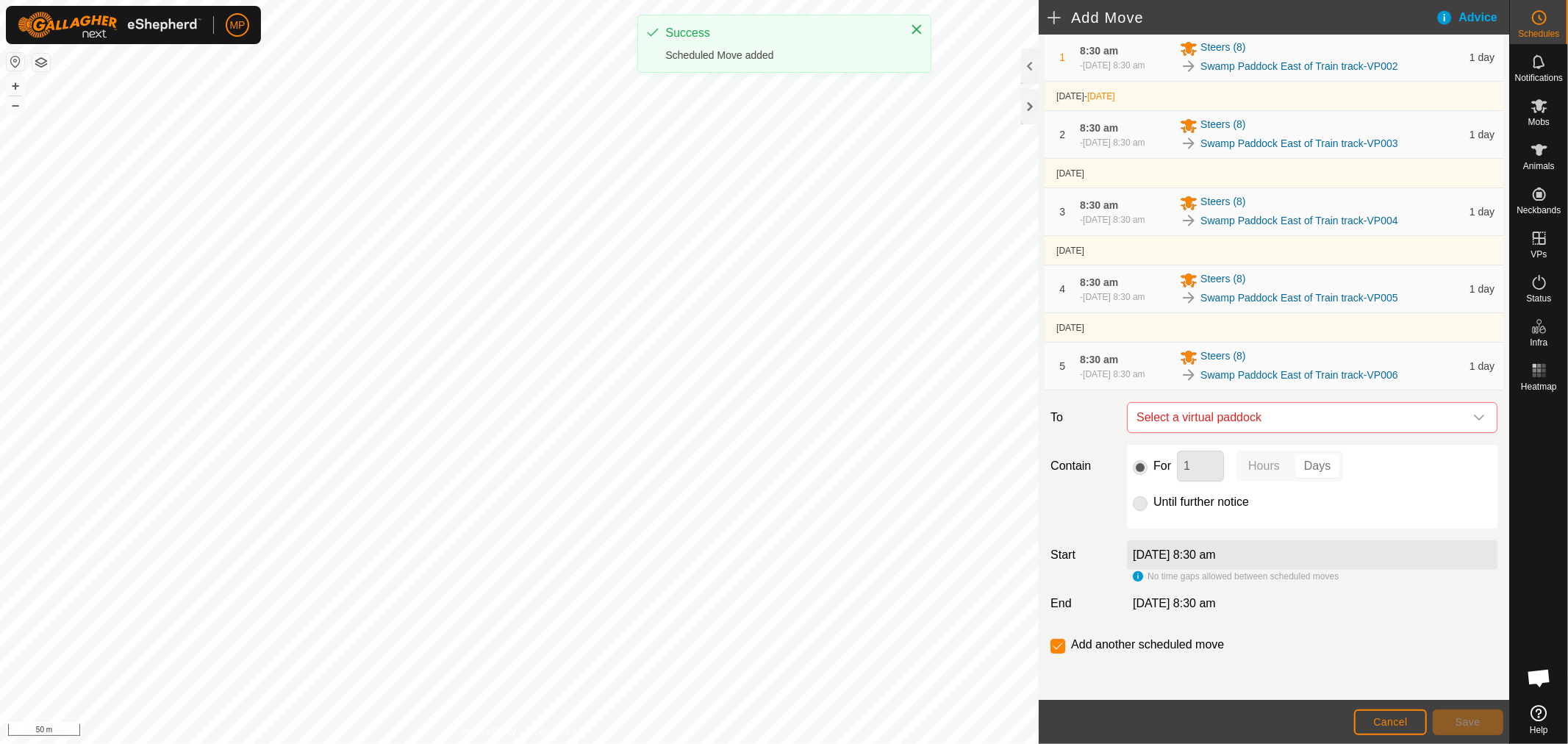
scroll to position [100, 0]
click at [1465, 412] on div "dropdown trigger" at bounding box center [1479, 416] width 30 height 30
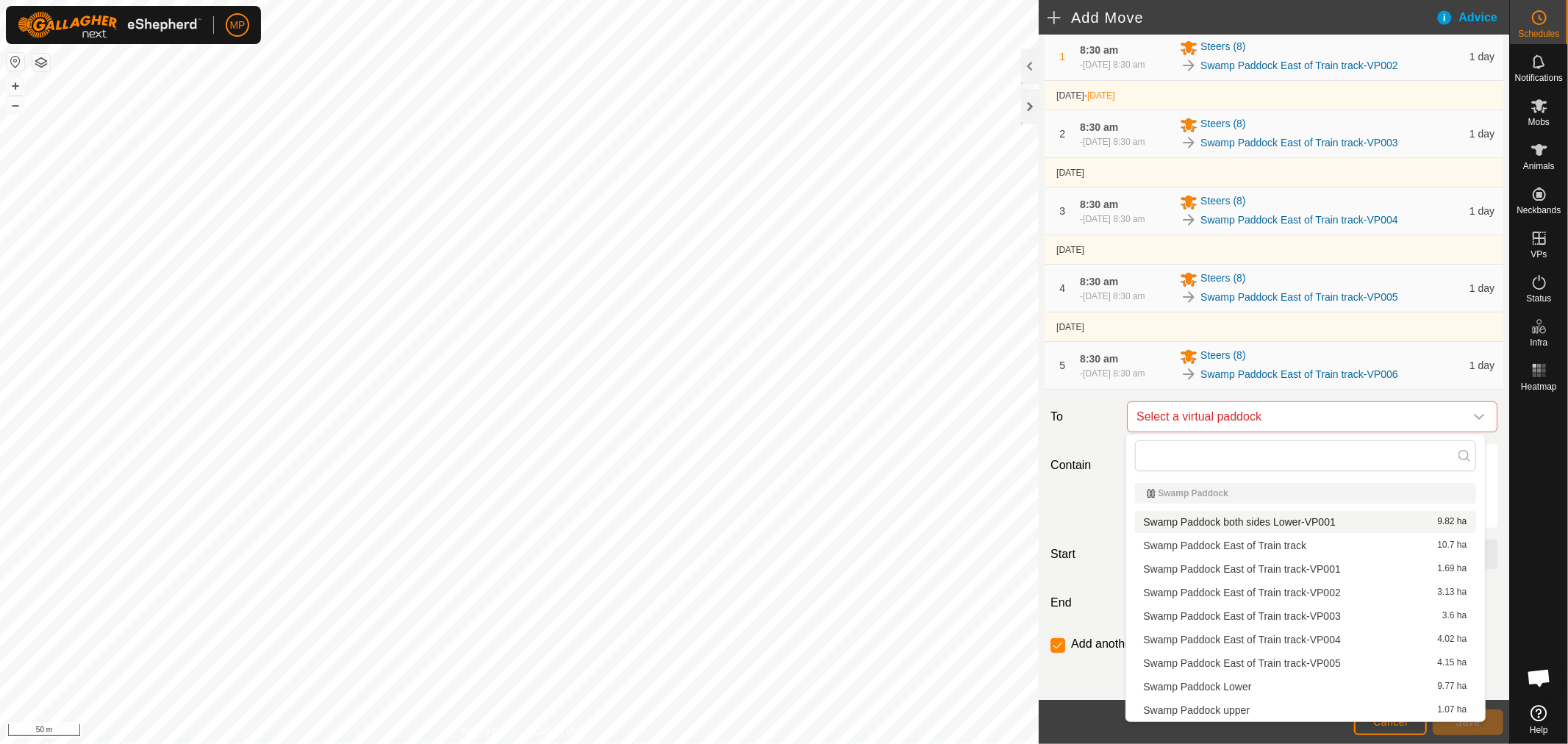
click at [1318, 522] on li "Swamp Paddock both sides Lower-VP001 9.82 ha" at bounding box center [1305, 522] width 341 height 22
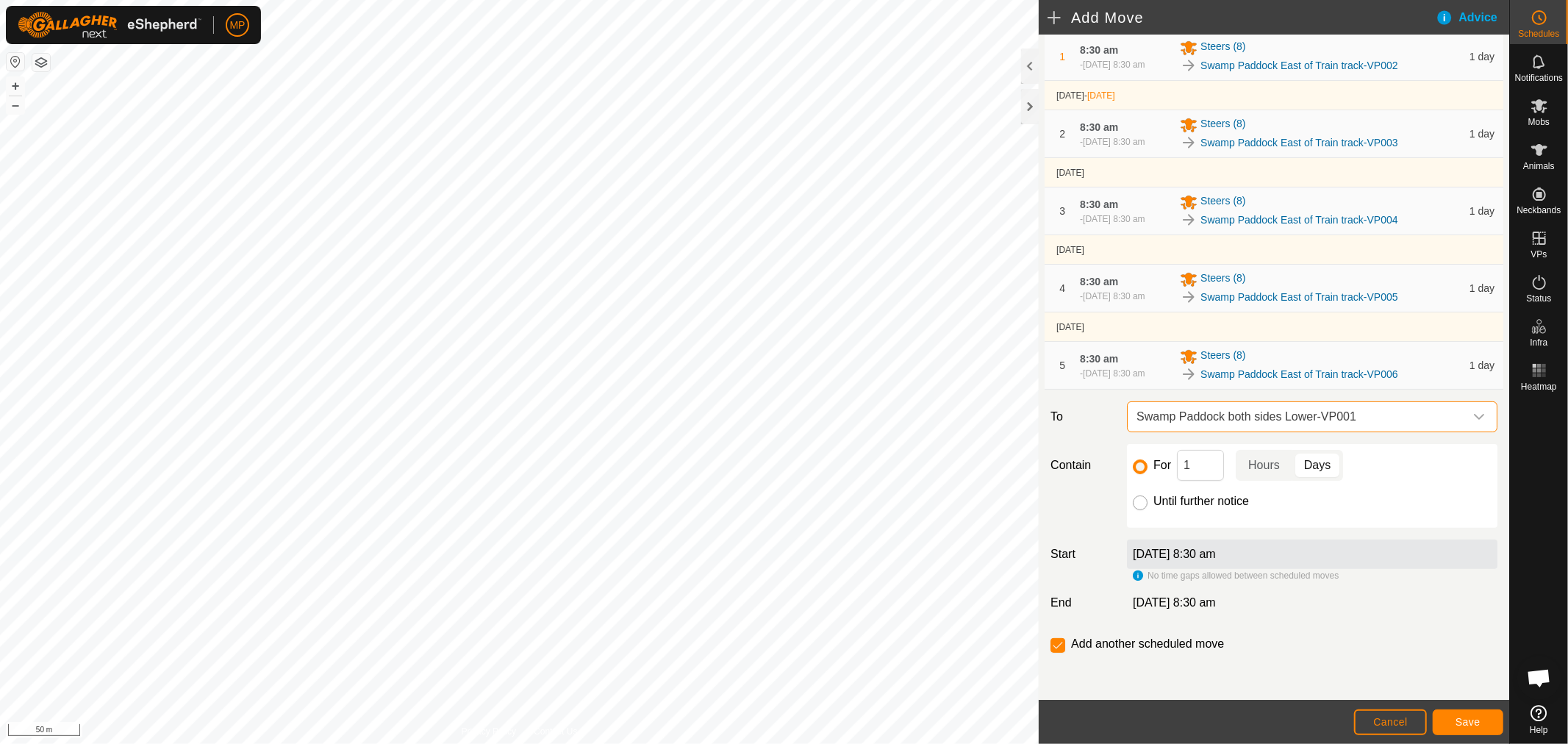
click at [1141, 509] on input "Until further notice" at bounding box center [1140, 503] width 15 height 15
radio input "true"
checkbox input "false"
click at [1456, 723] on span "Save" at bounding box center [1467, 721] width 25 height 12
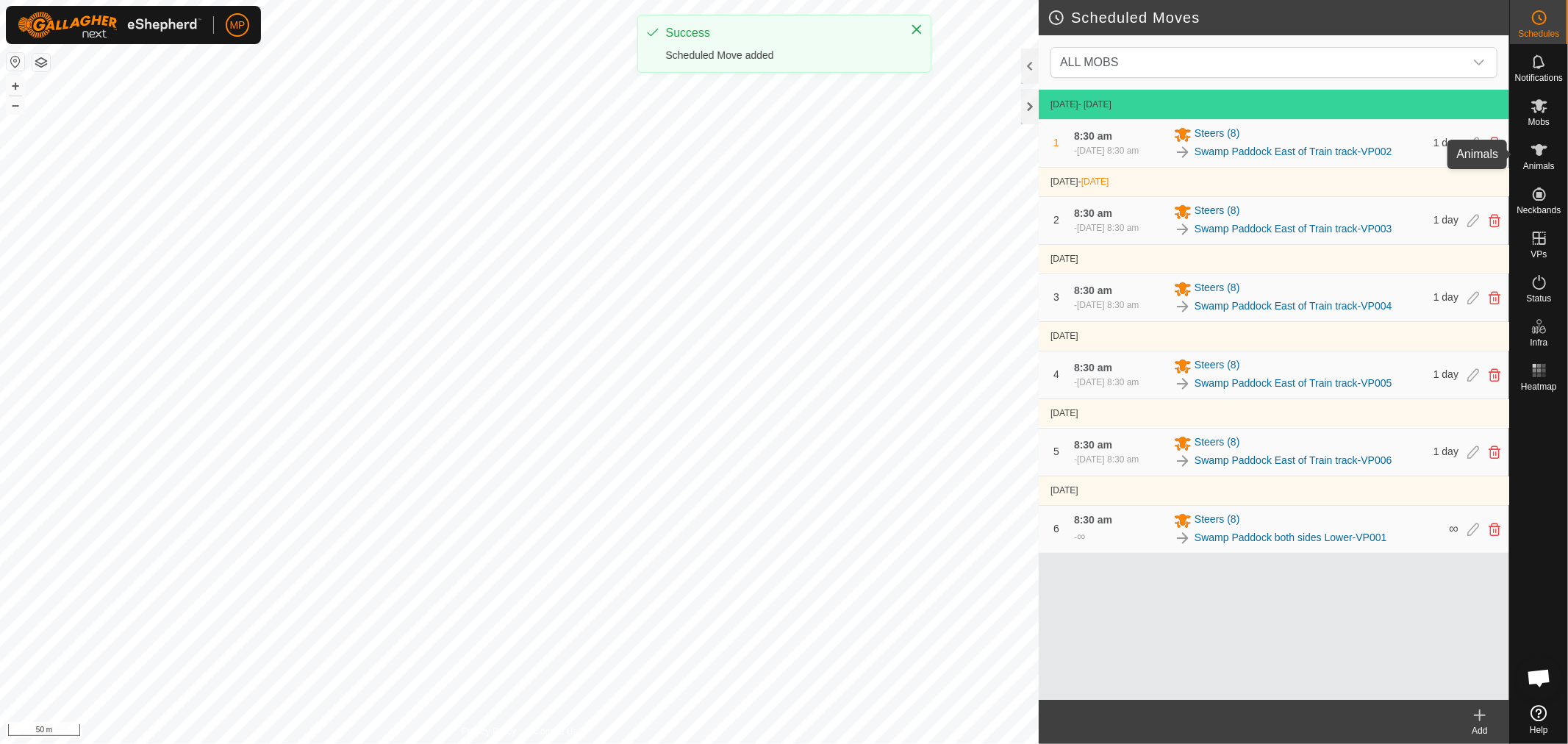
click at [1541, 157] on icon at bounding box center [1539, 150] width 18 height 18
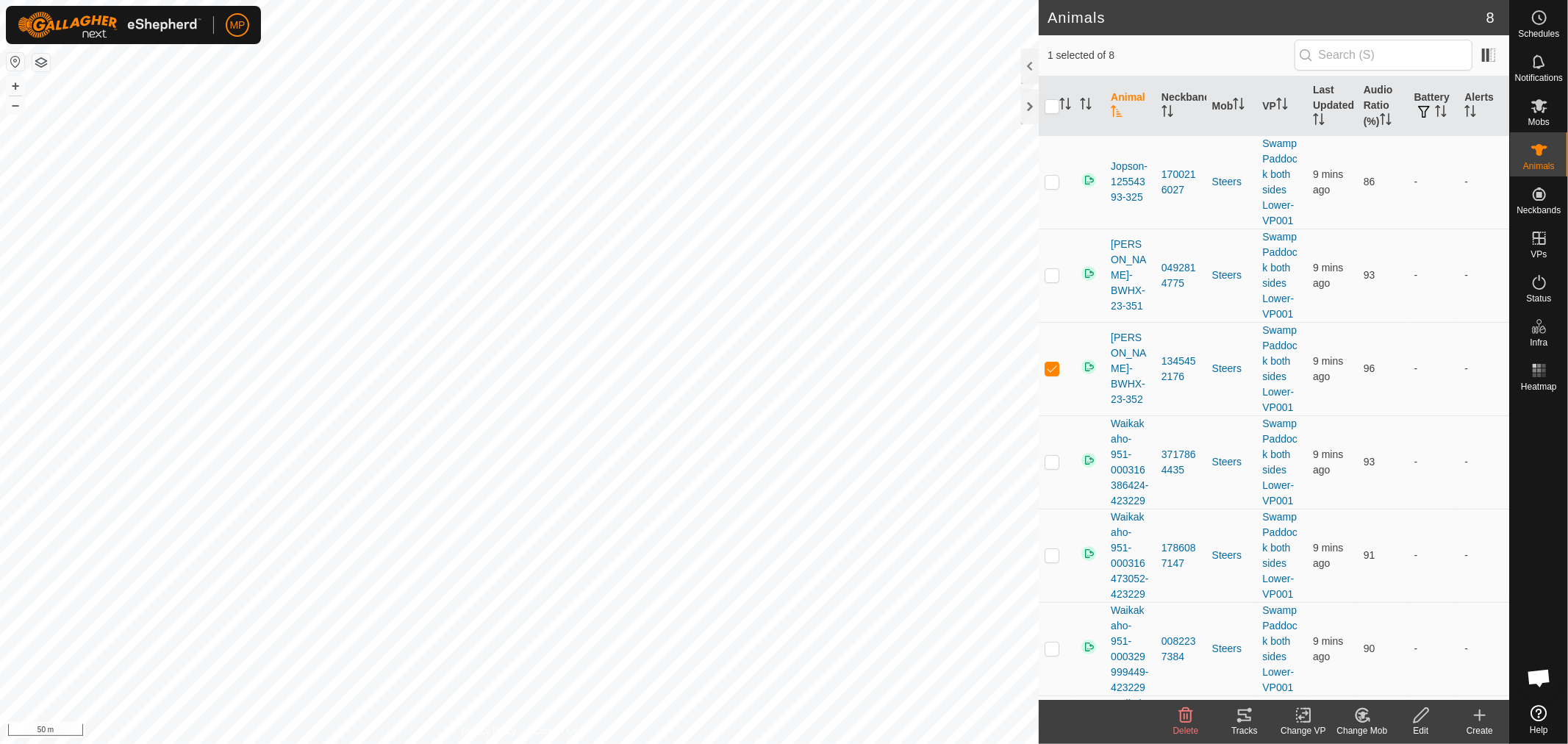
click at [1245, 724] on div "Tracks" at bounding box center [1245, 730] width 59 height 13
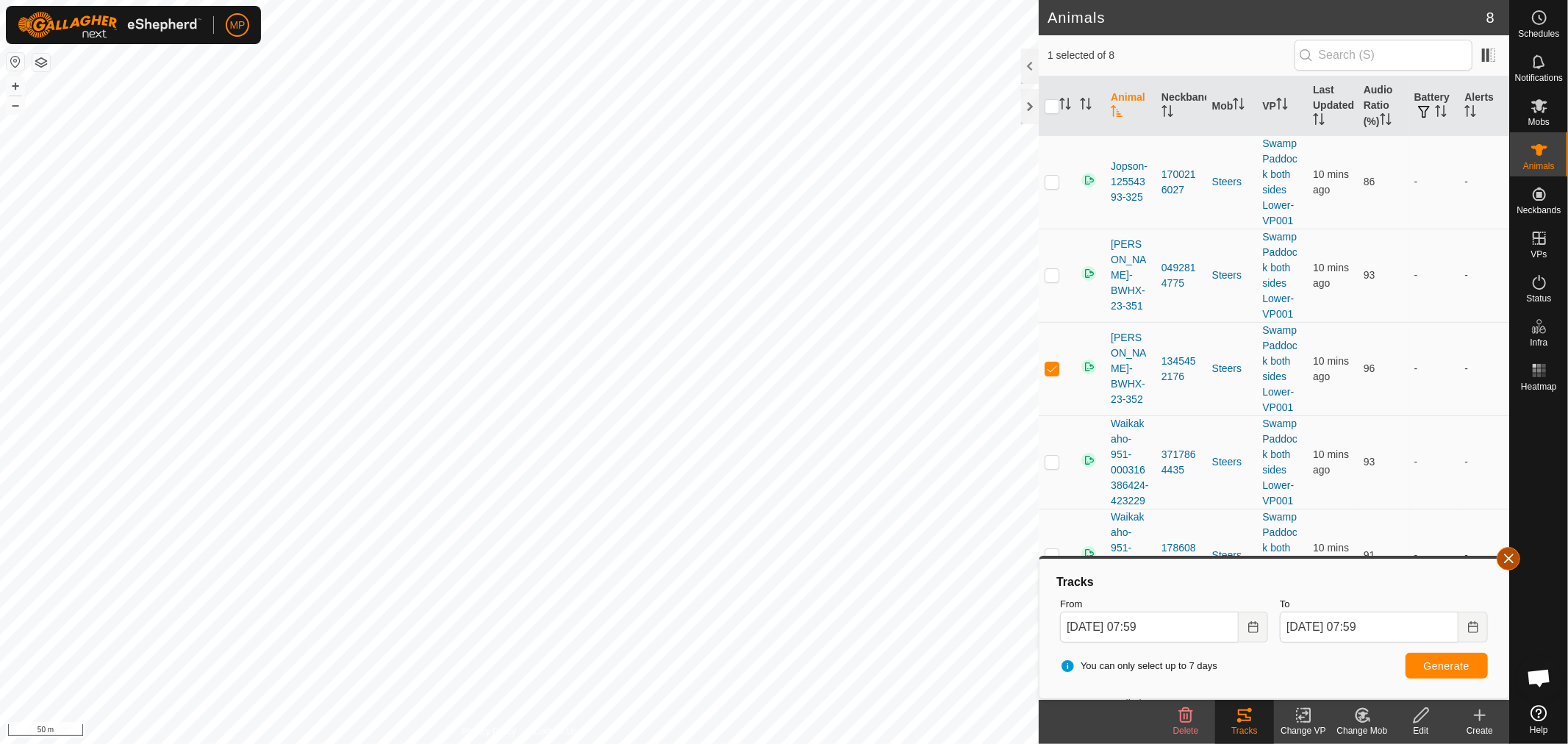
click at [1505, 559] on button "button" at bounding box center [1508, 558] width 23 height 23
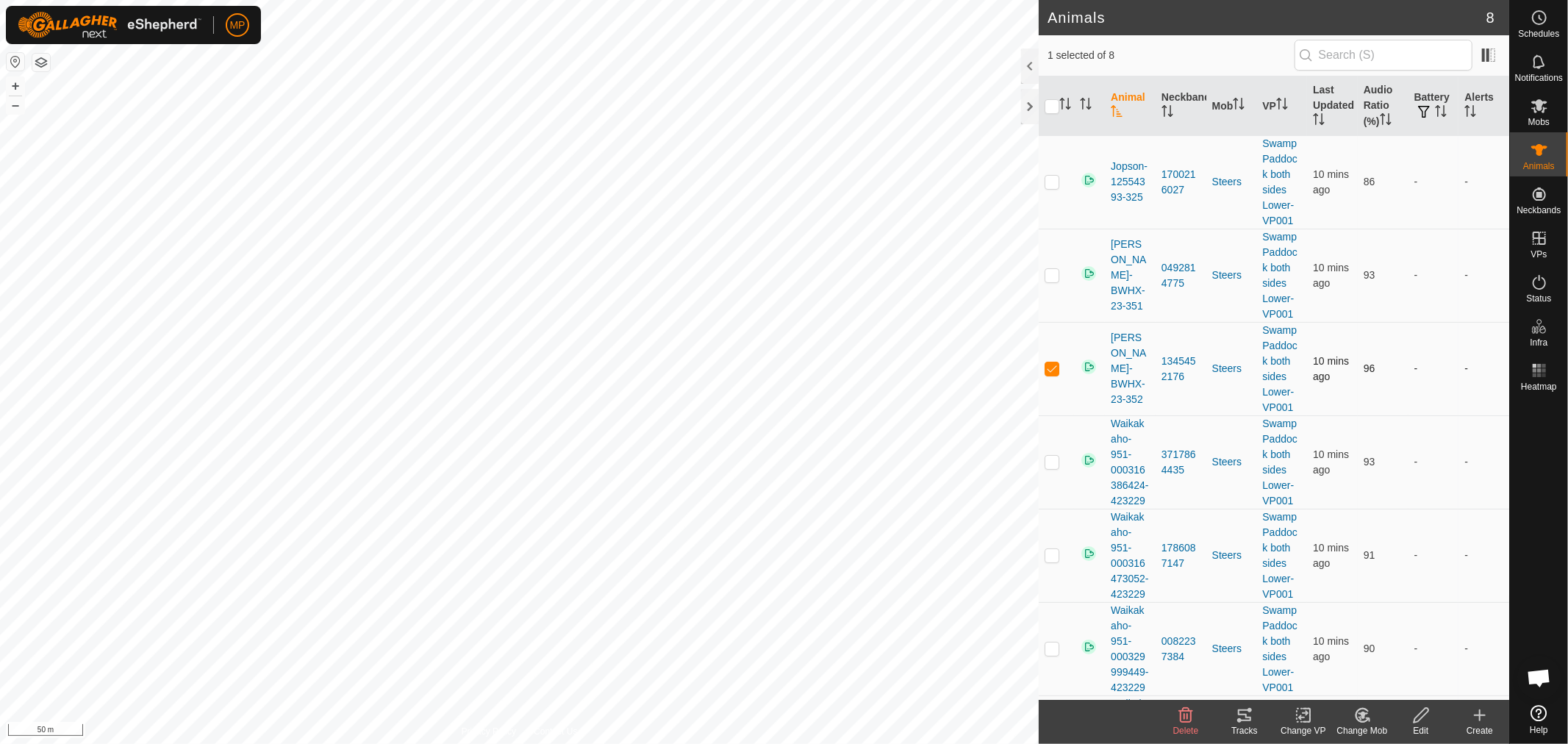
click at [1051, 369] on p-checkbox at bounding box center [1052, 367] width 15 height 12
checkbox input "false"
